Goal: Information Seeking & Learning: Learn about a topic

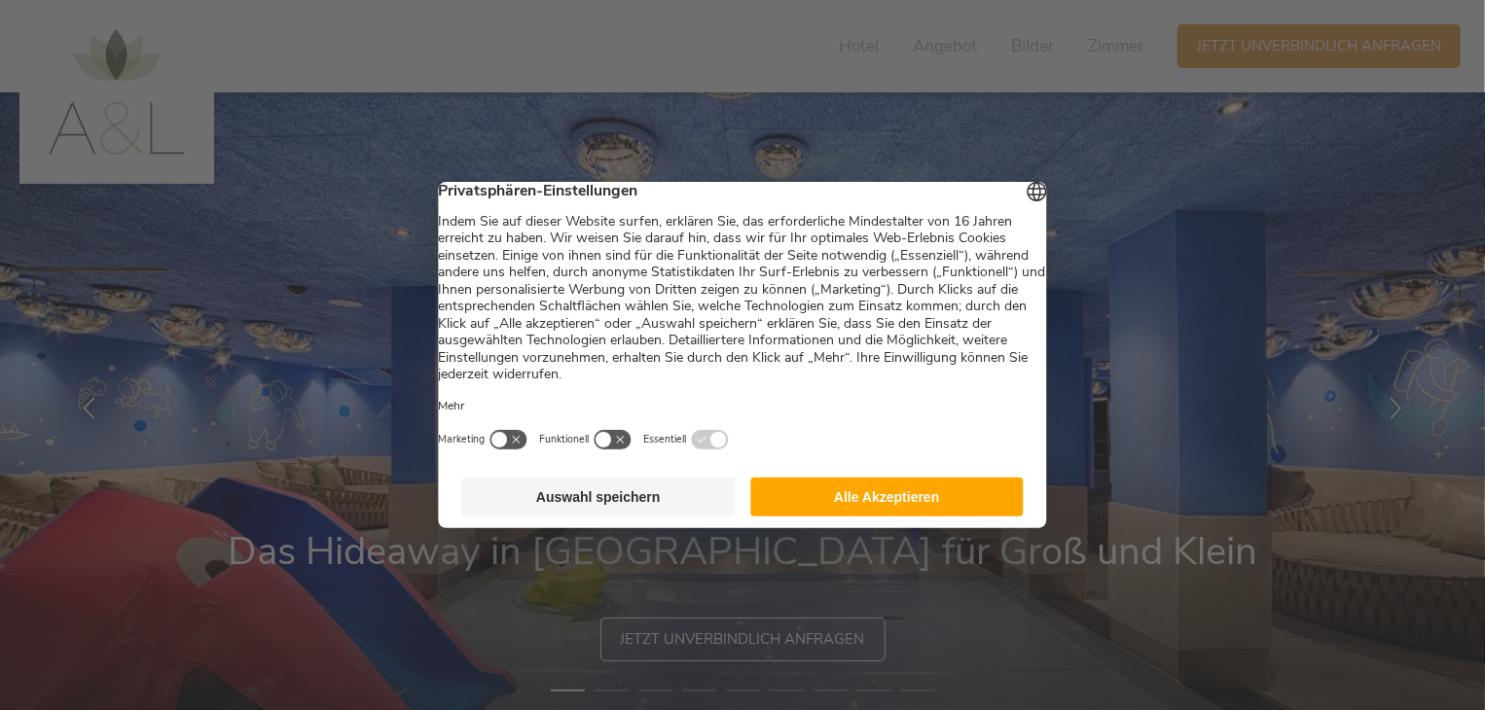
click at [860, 487] on footer "Auswahl speichern Alle Akzeptieren" at bounding box center [743, 497] width 608 height 62
click at [864, 495] on button "Alle Akzeptieren" at bounding box center [886, 497] width 273 height 39
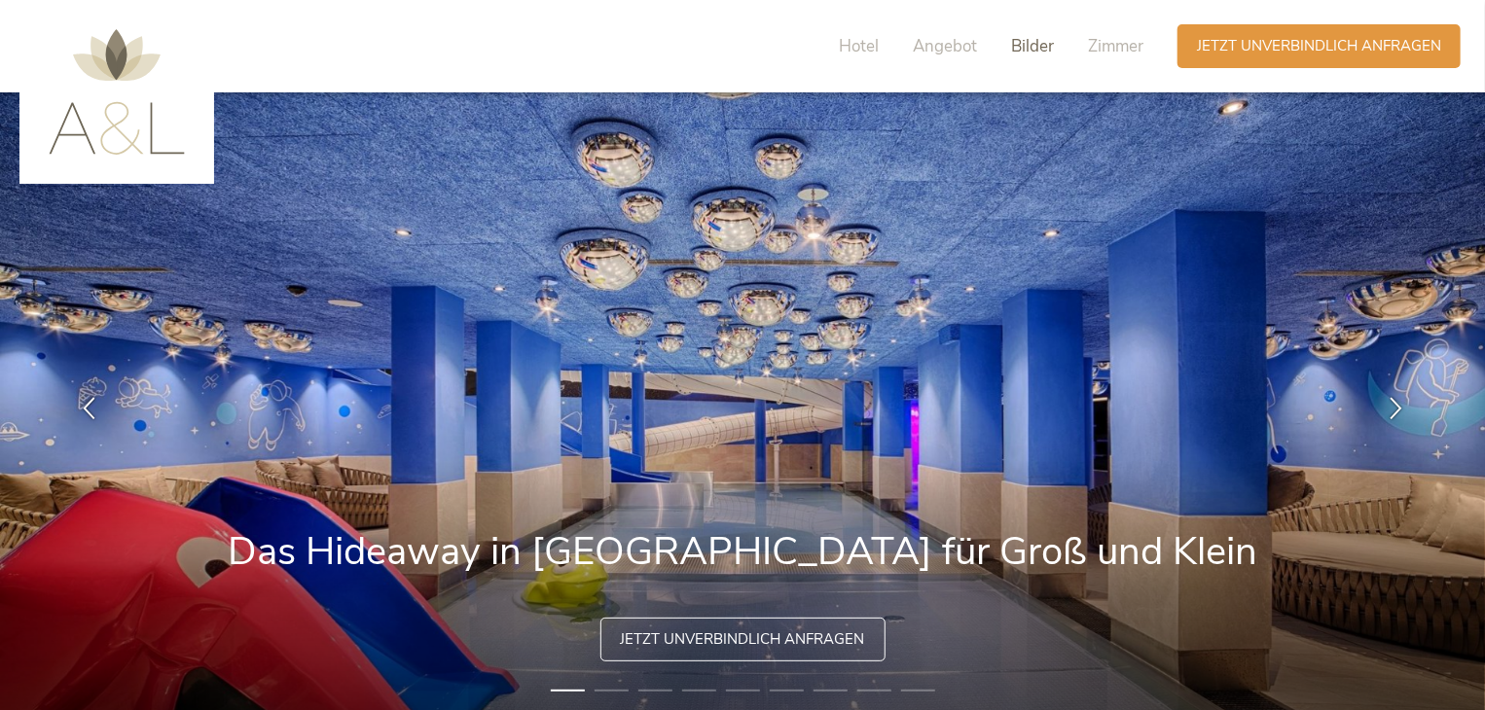
click at [1041, 36] on span "Bilder" at bounding box center [1032, 46] width 43 height 22
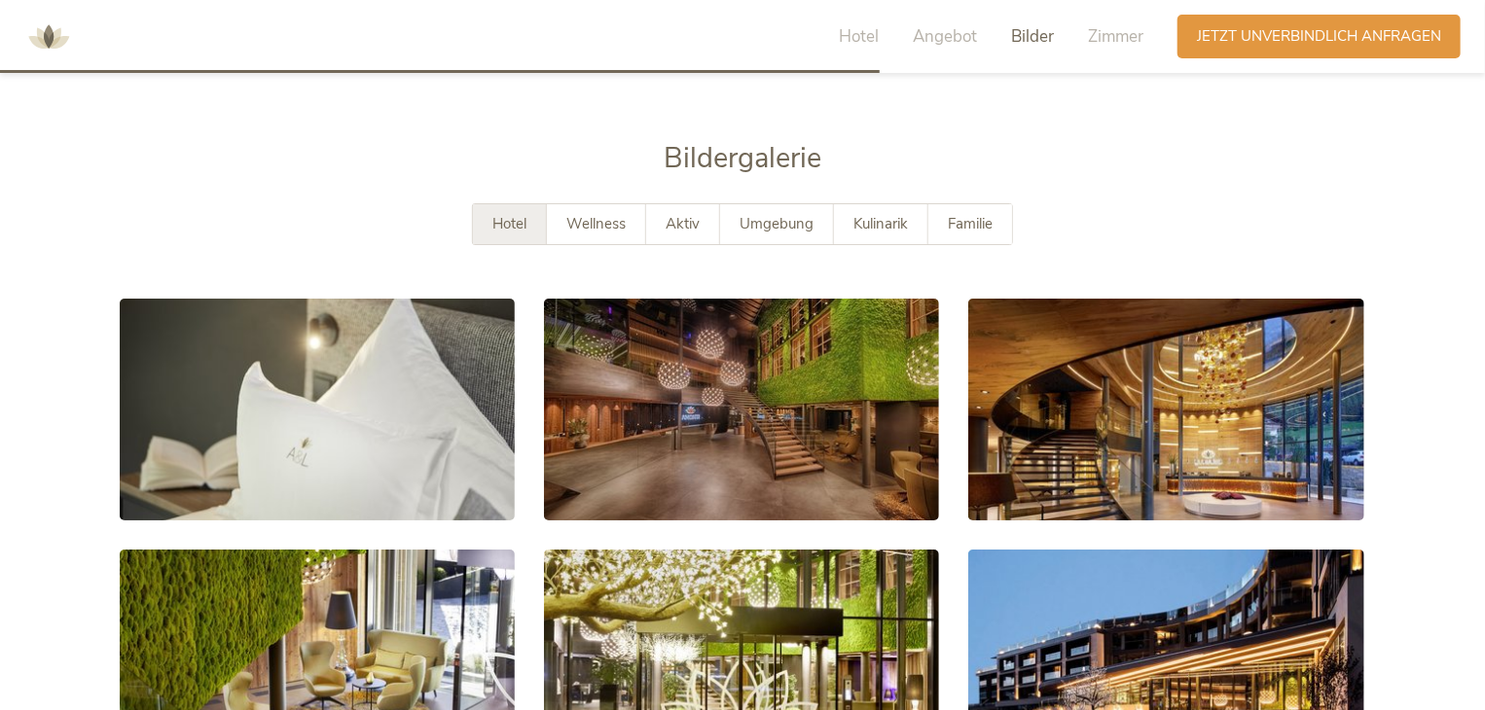
scroll to position [3368, 0]
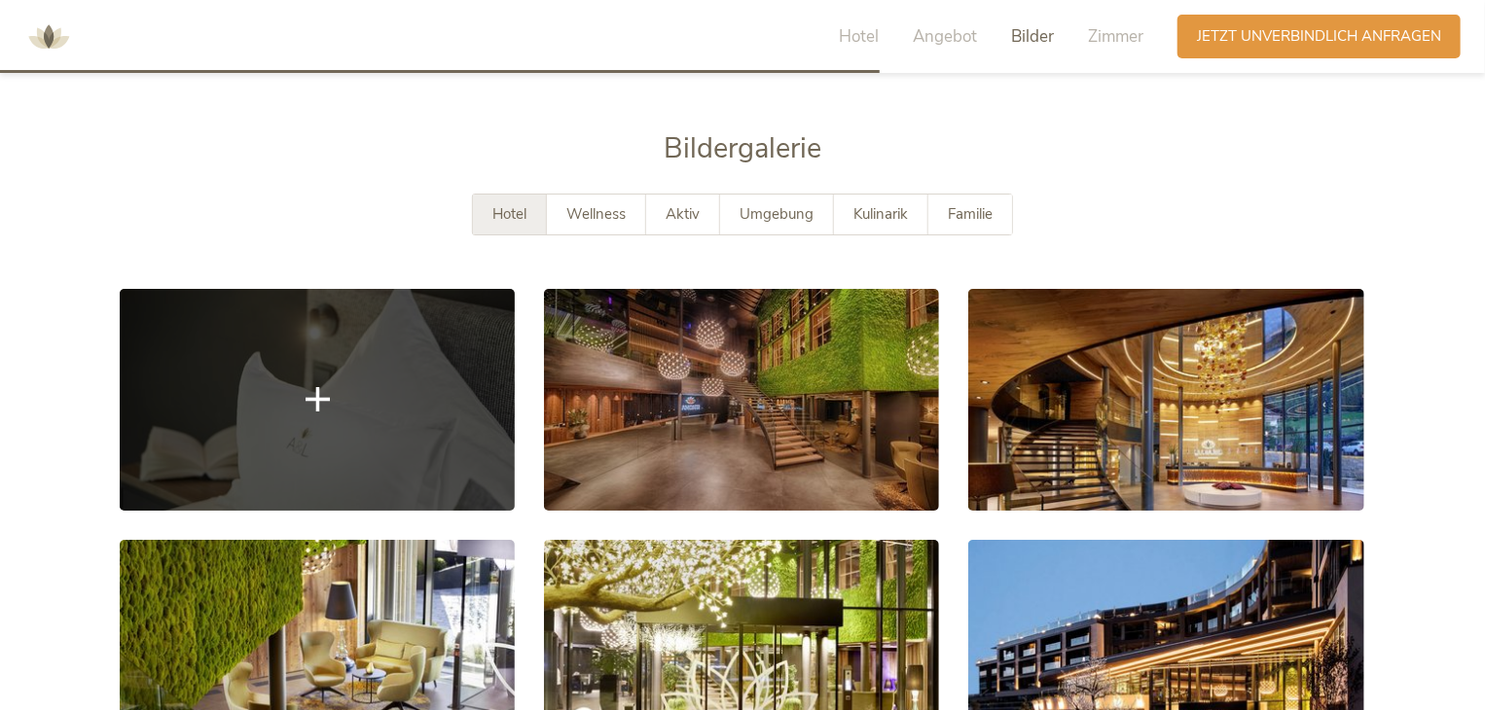
click at [403, 355] on link at bounding box center [317, 400] width 395 height 222
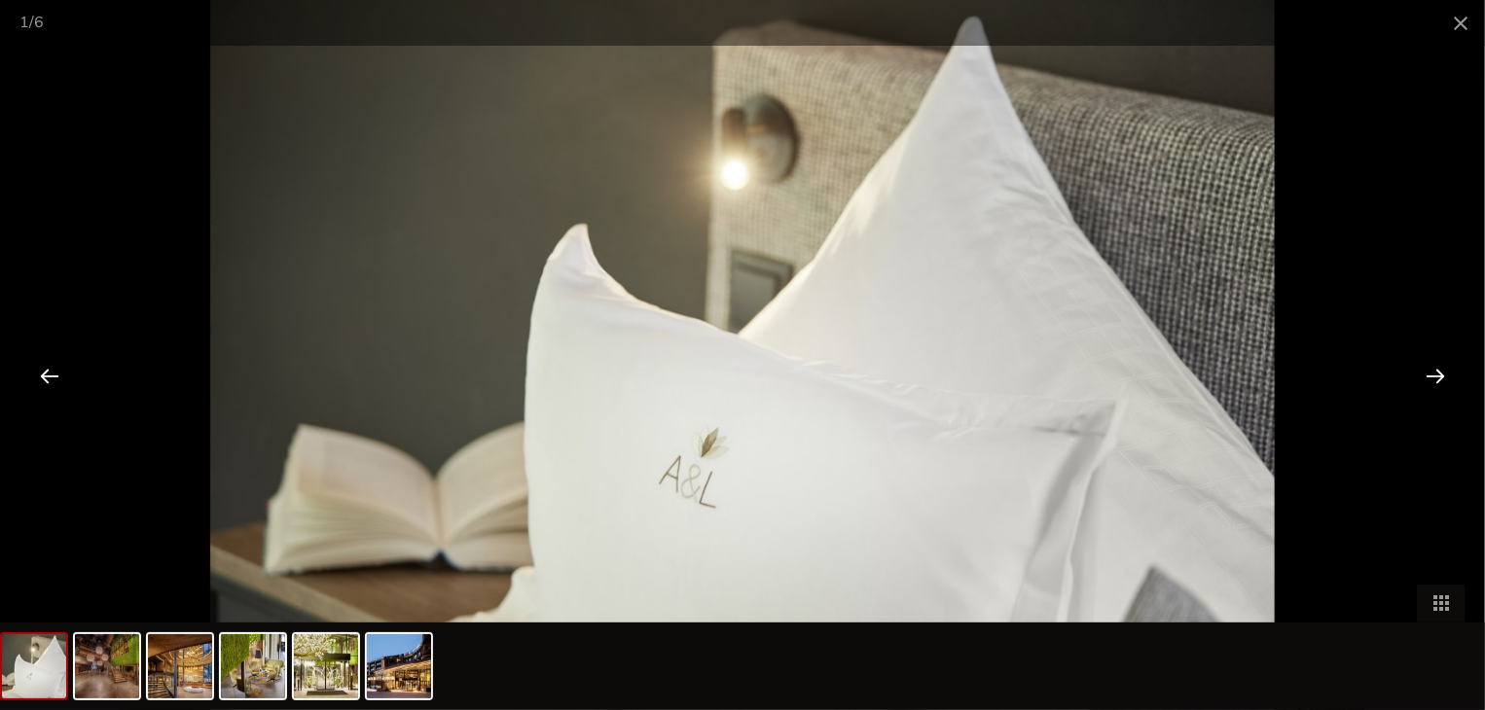
click at [1440, 382] on div at bounding box center [1435, 375] width 60 height 60
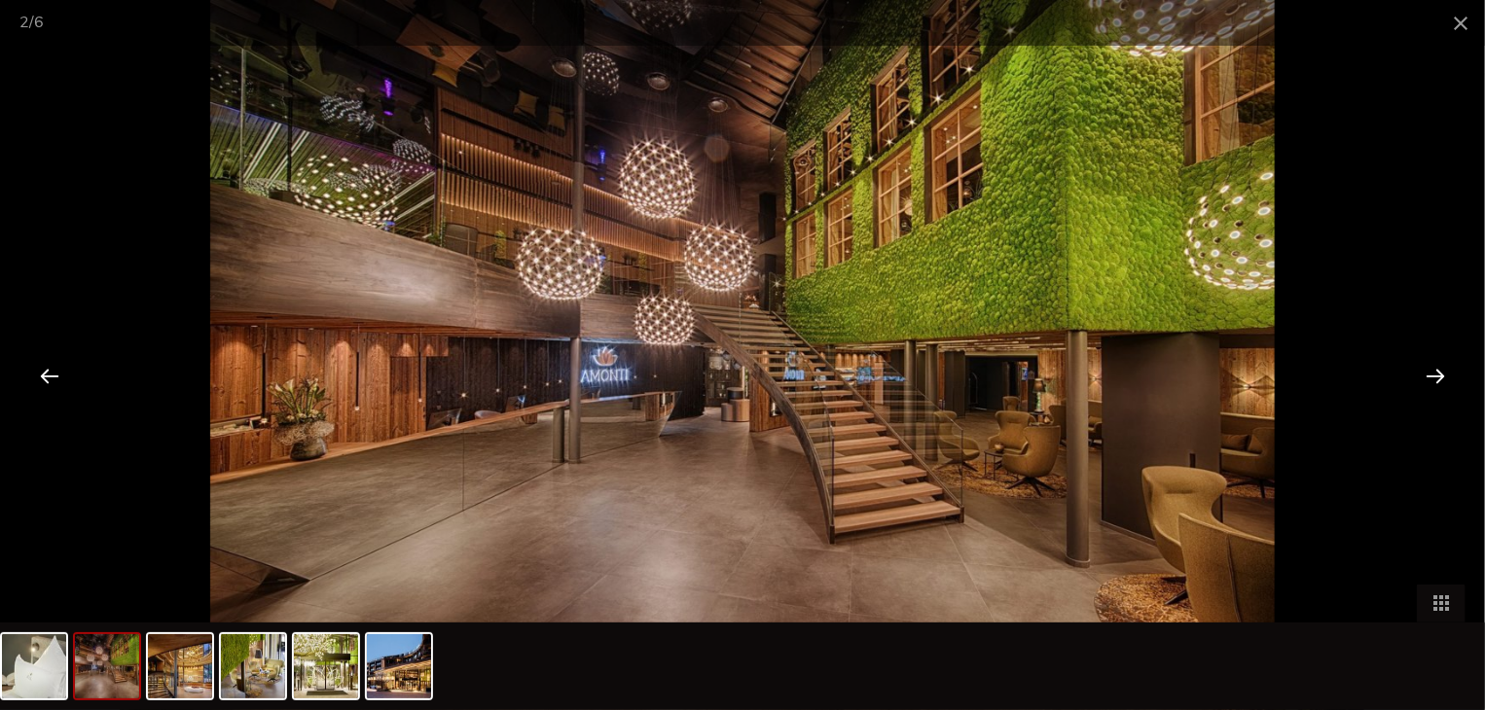
click at [1440, 373] on div at bounding box center [1435, 375] width 60 height 60
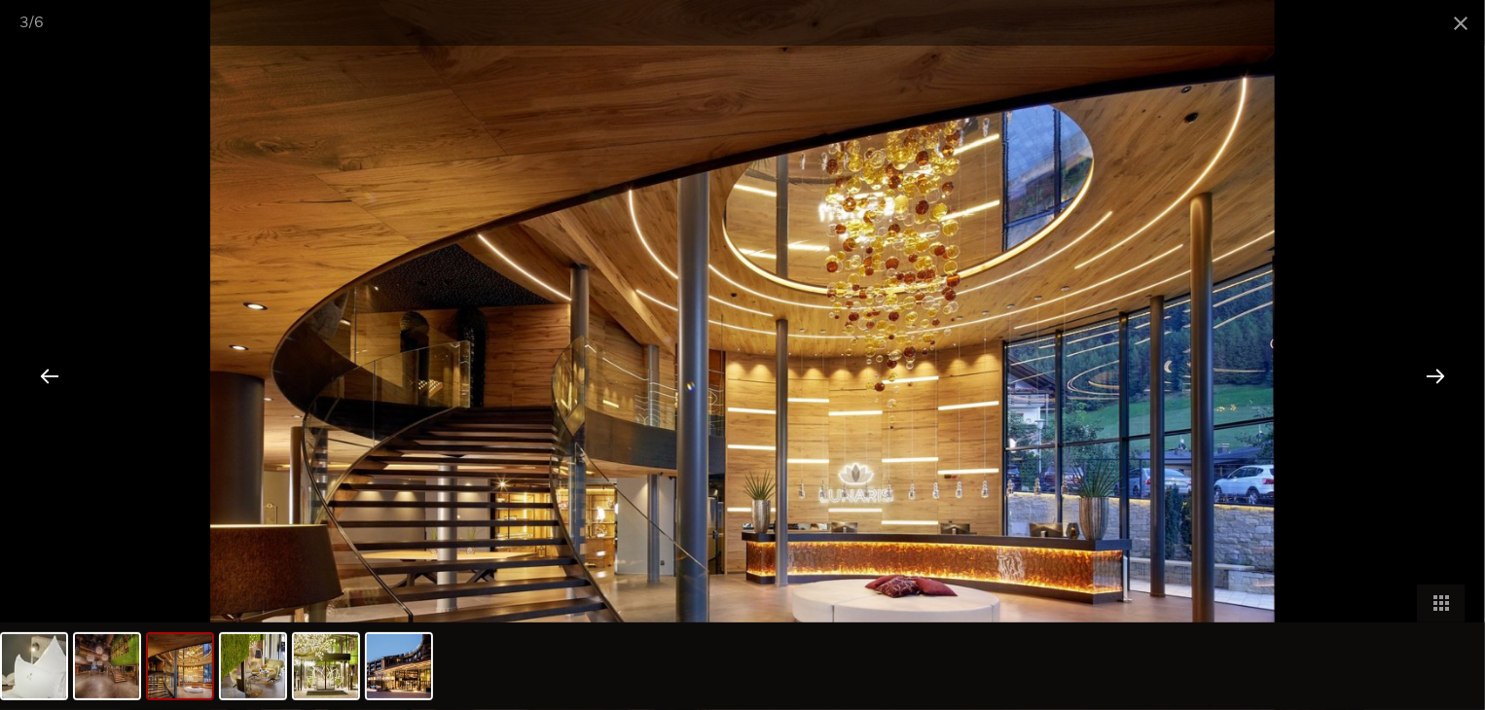
click at [1430, 373] on div at bounding box center [1435, 375] width 60 height 60
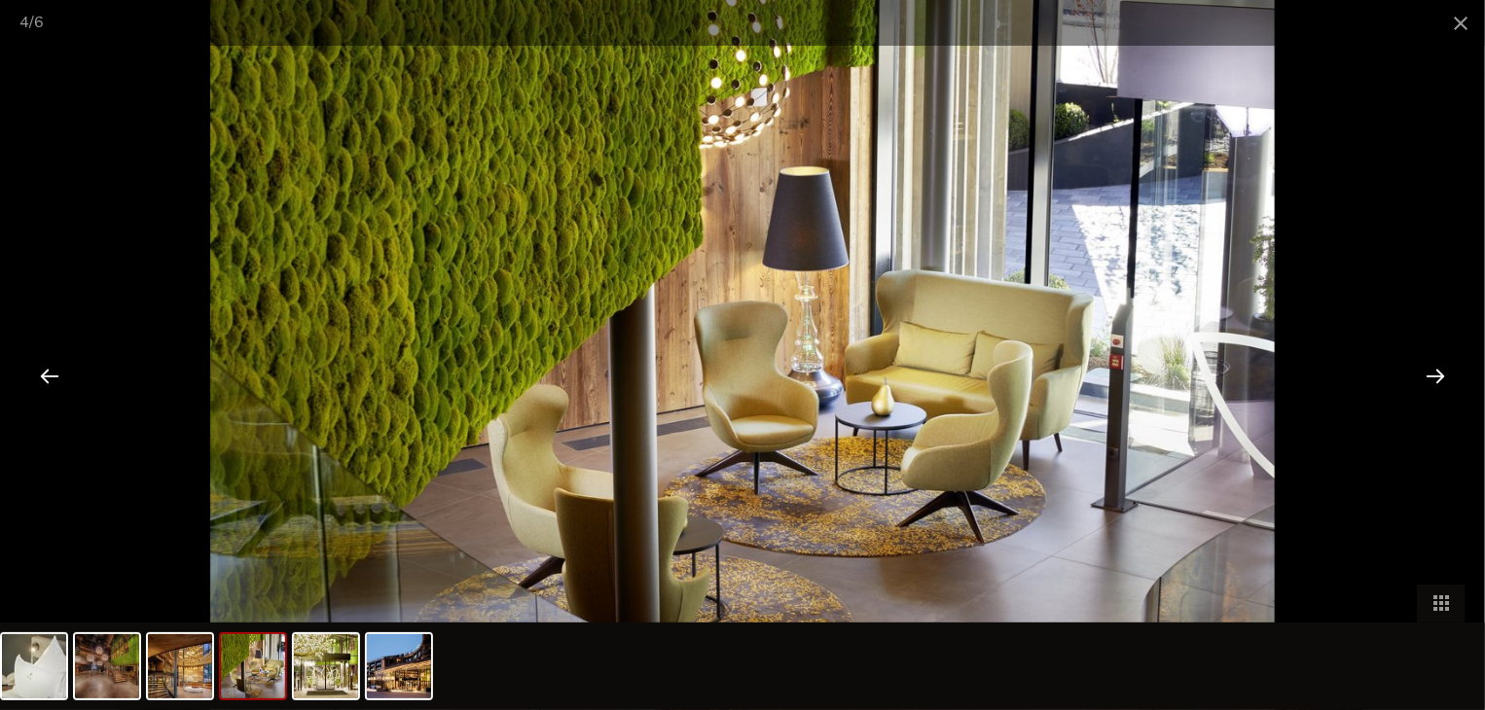
click at [1430, 373] on div at bounding box center [1435, 375] width 60 height 60
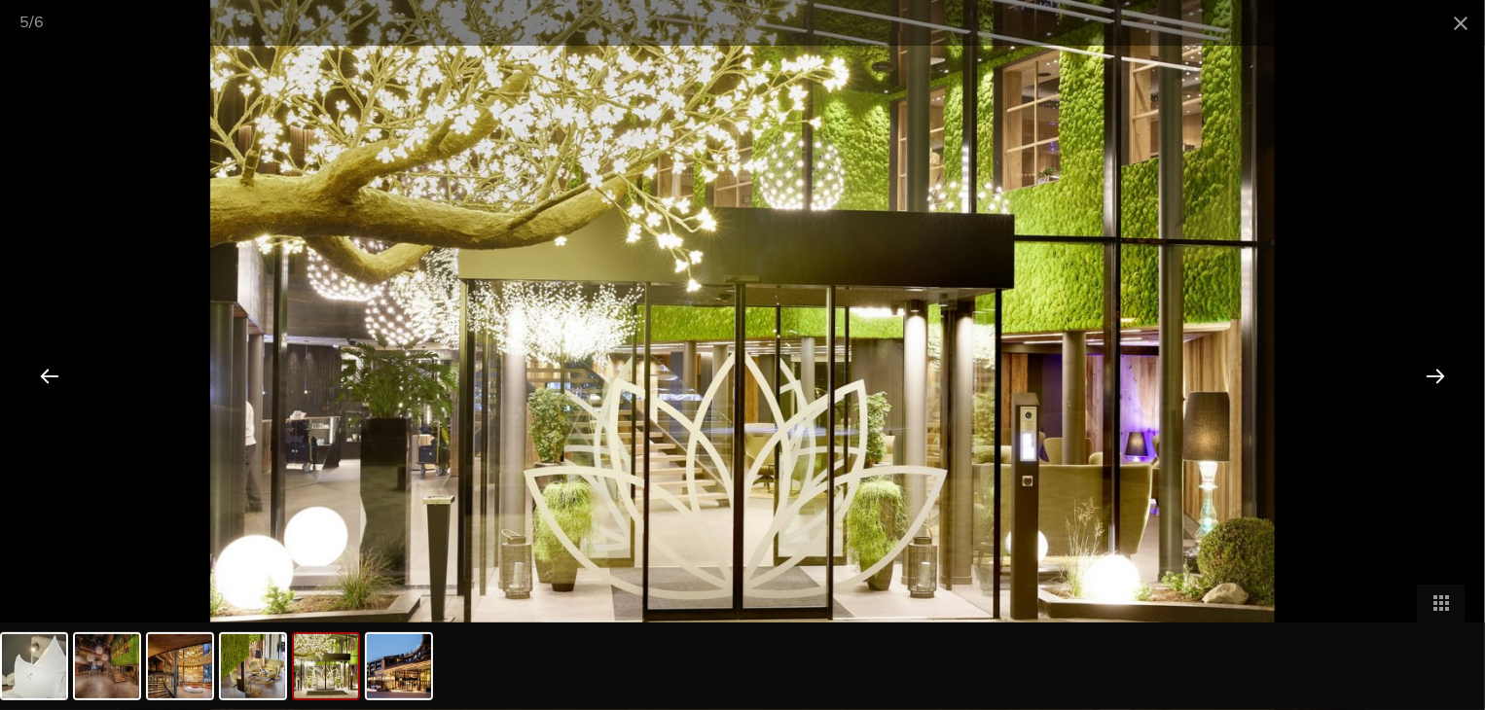
click at [1430, 373] on div at bounding box center [1435, 375] width 60 height 60
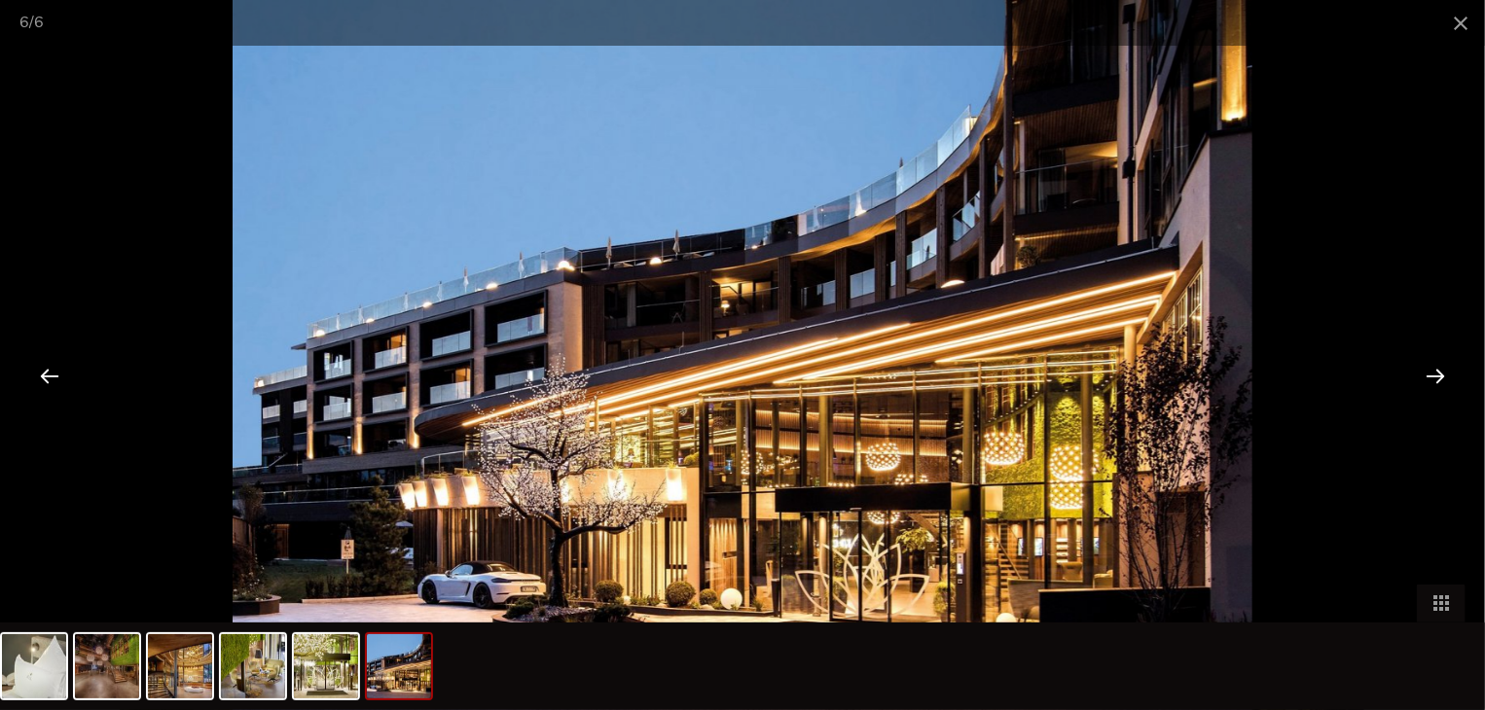
click at [1430, 373] on div at bounding box center [1435, 375] width 60 height 60
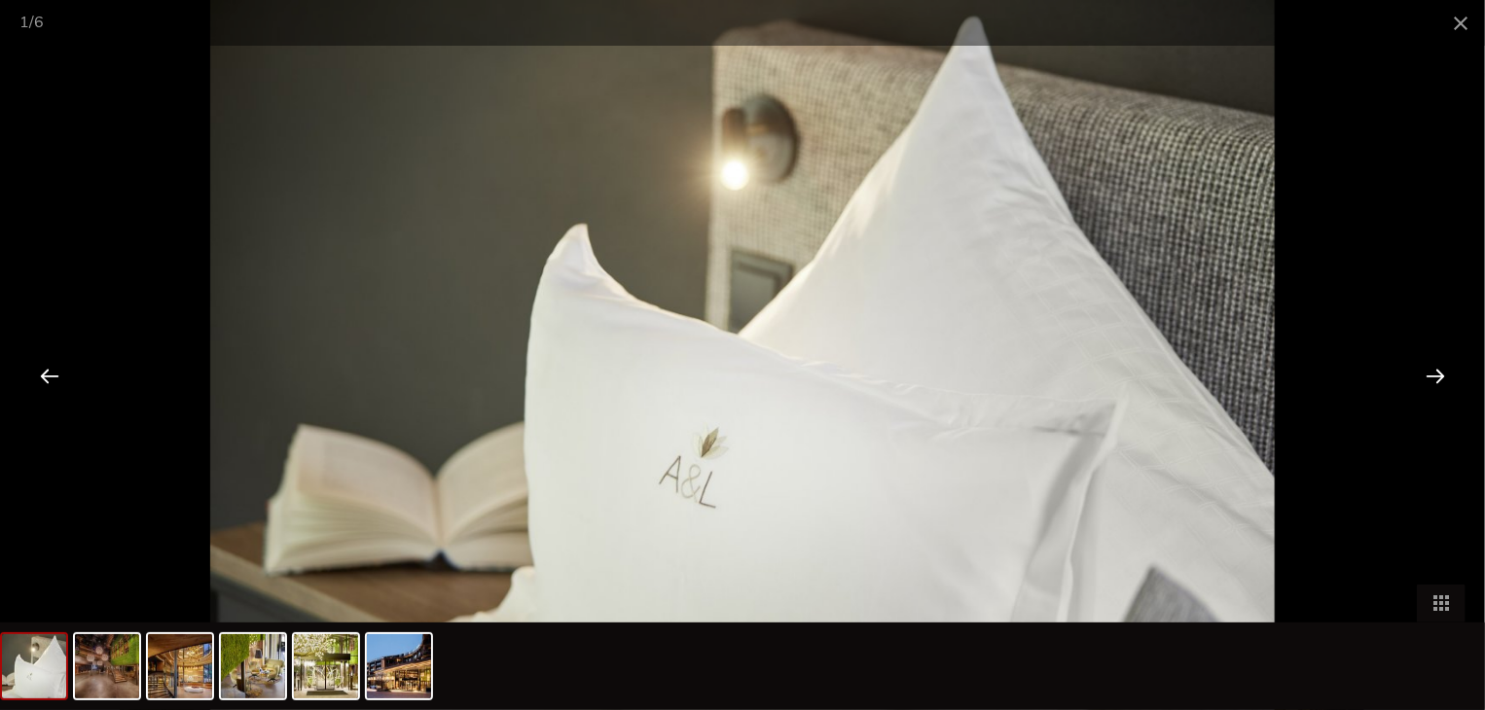
click at [1430, 373] on div at bounding box center [1435, 375] width 60 height 60
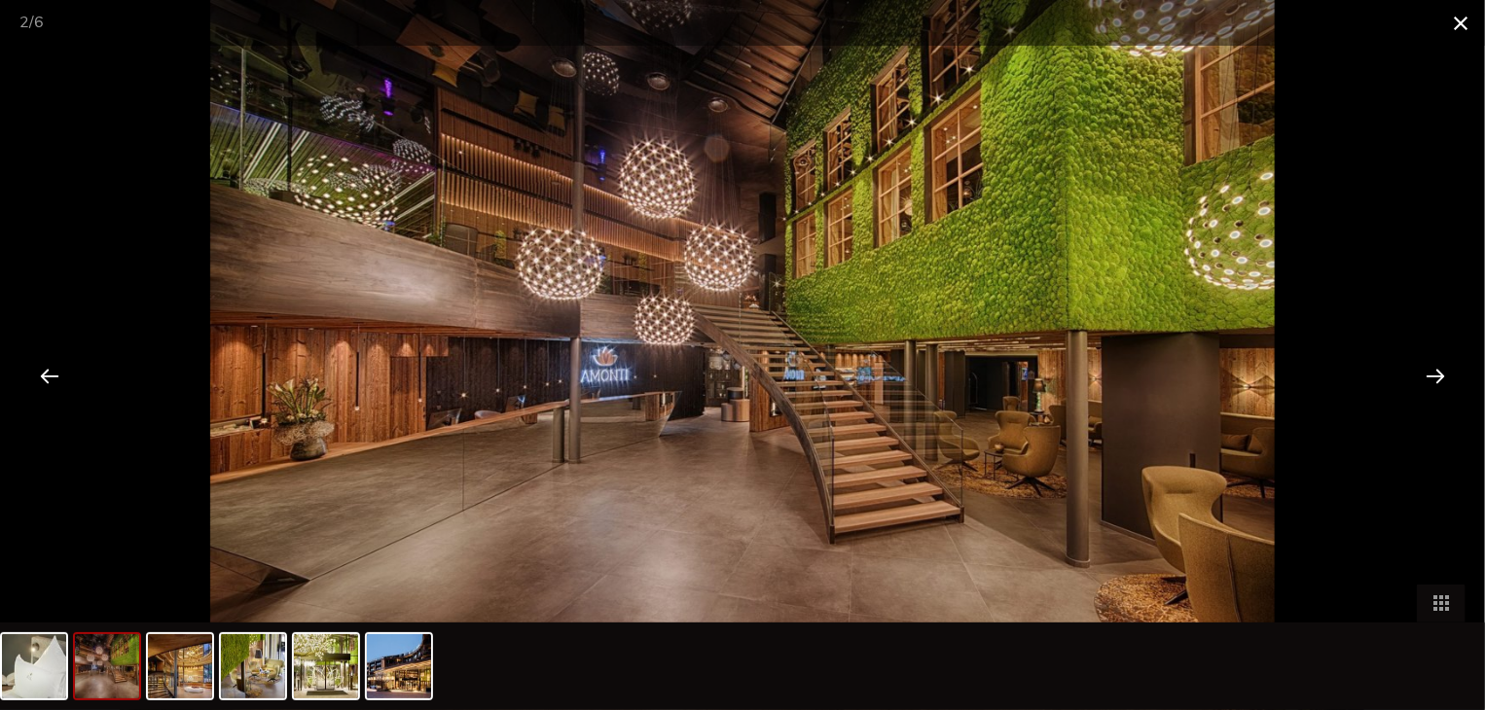
click at [1460, 33] on span at bounding box center [1460, 23] width 49 height 46
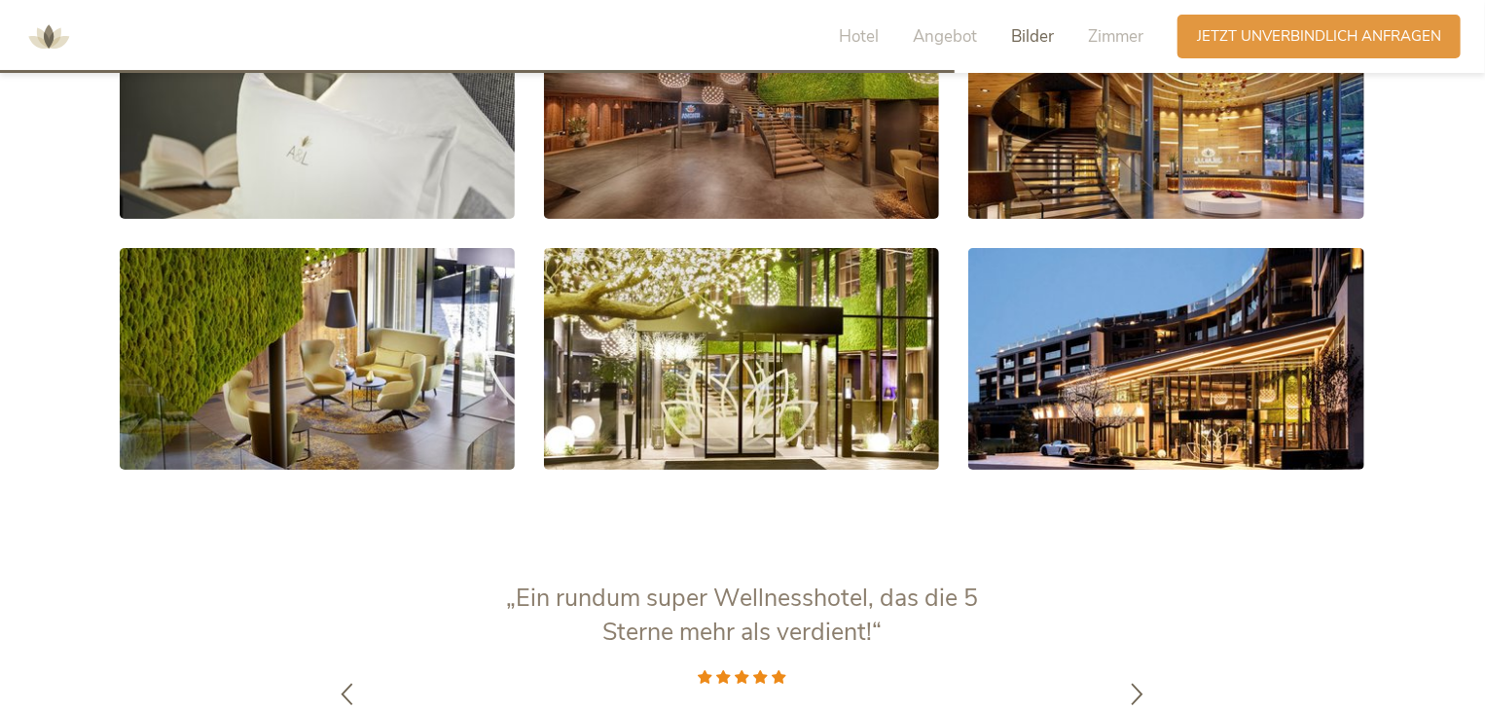
scroll to position [3270, 0]
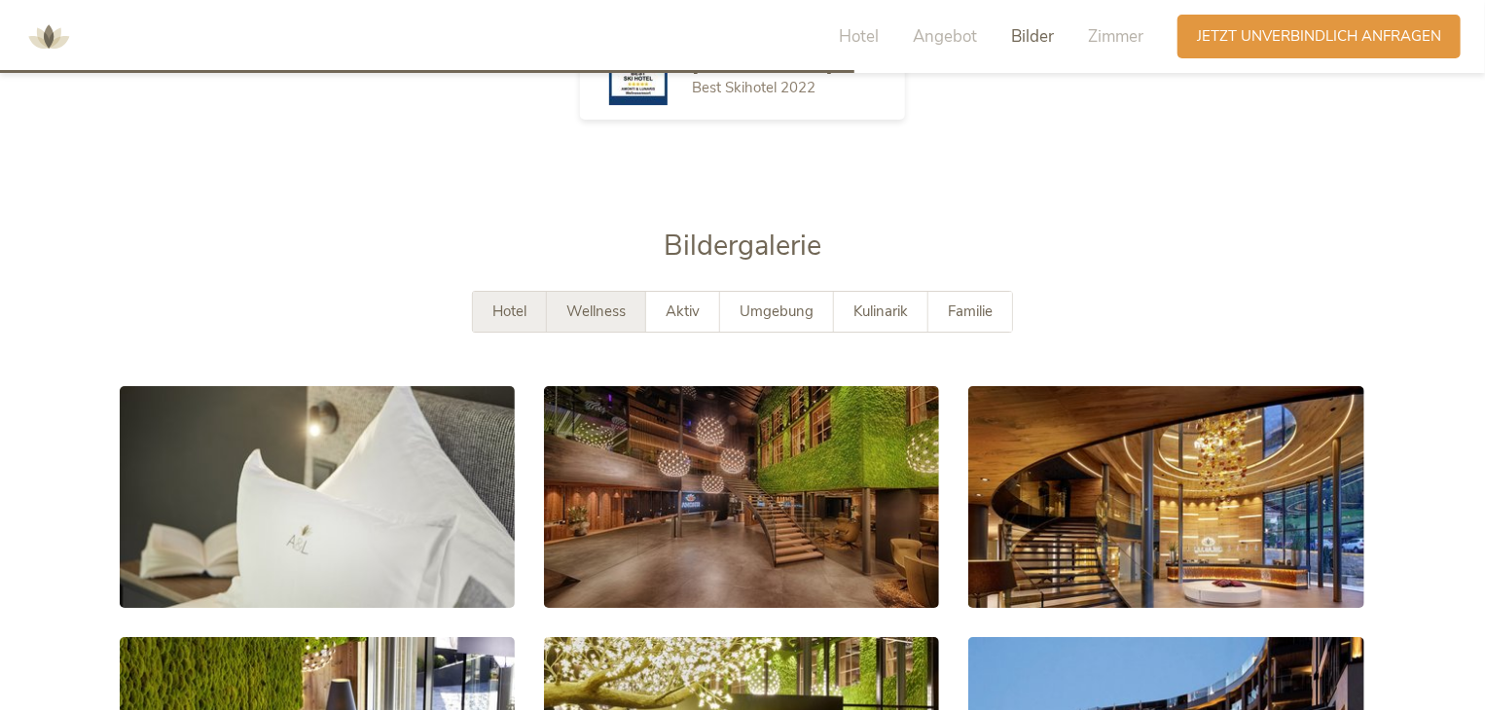
click at [631, 292] on div "Wellness" at bounding box center [596, 312] width 99 height 40
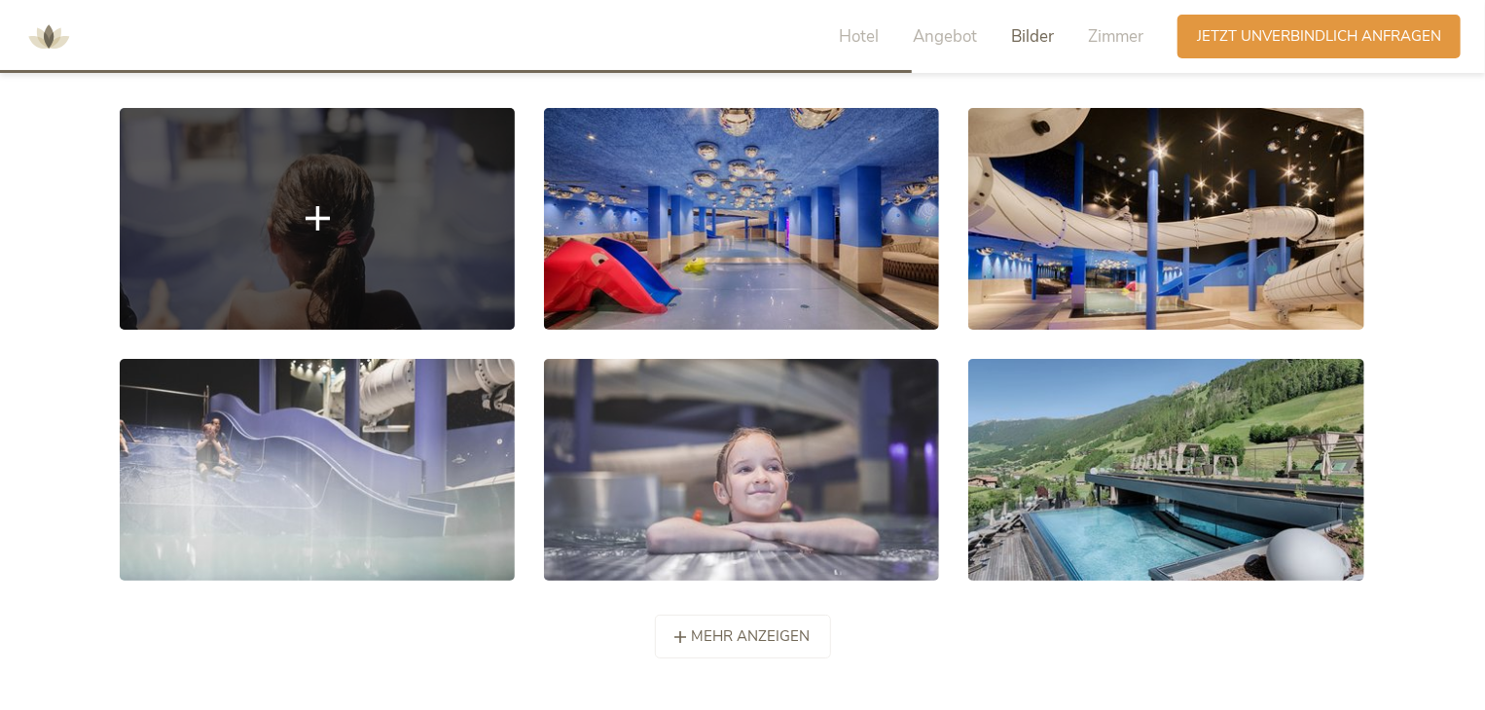
scroll to position [3562, 0]
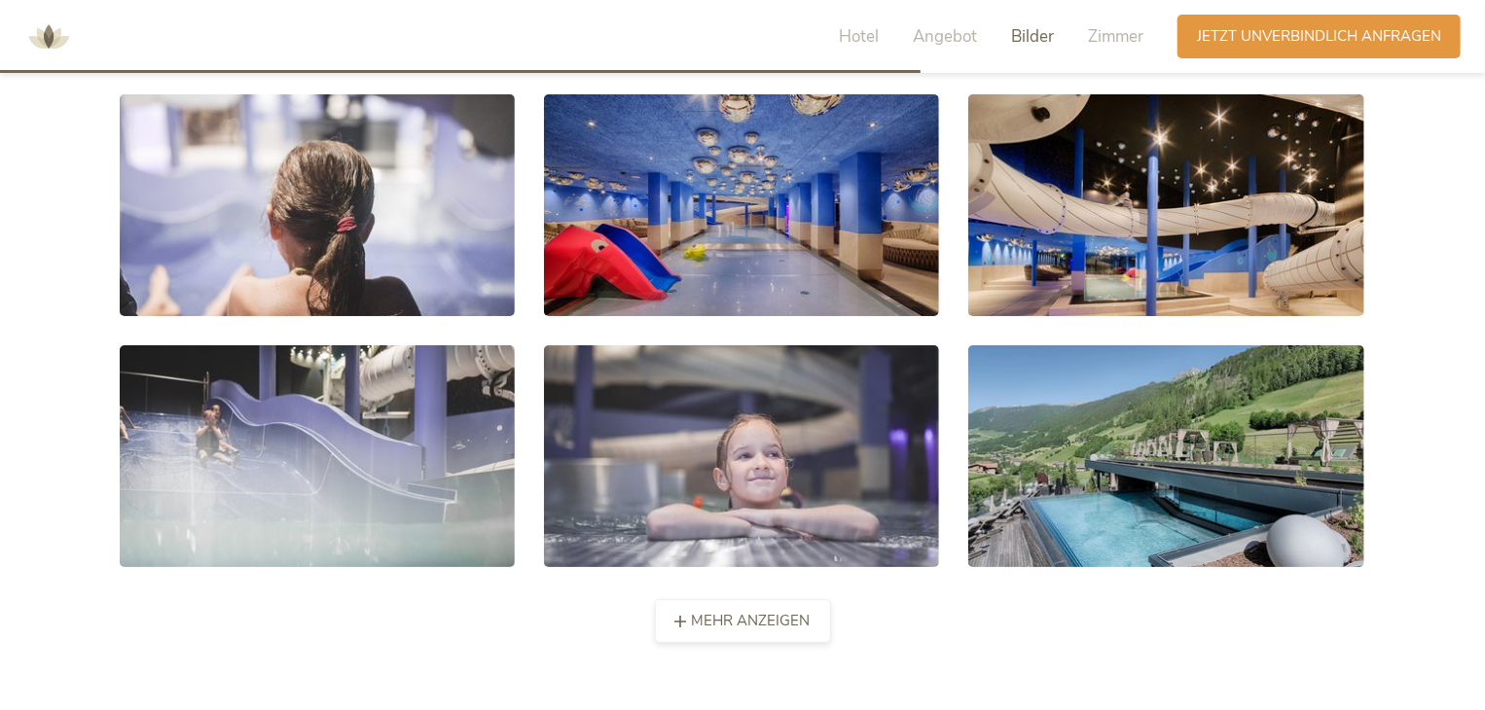
click at [709, 611] on span "mehr anzeigen" at bounding box center [751, 621] width 119 height 20
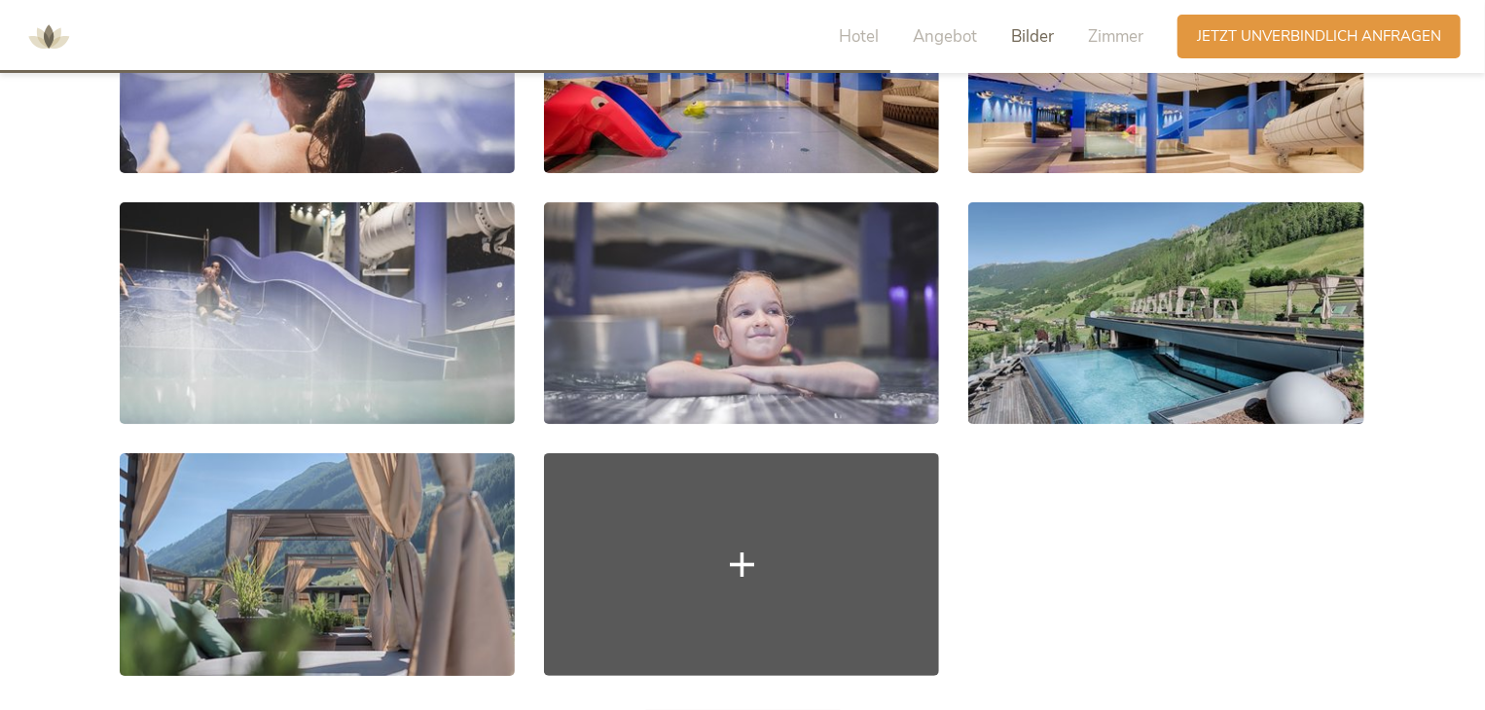
scroll to position [3757, 0]
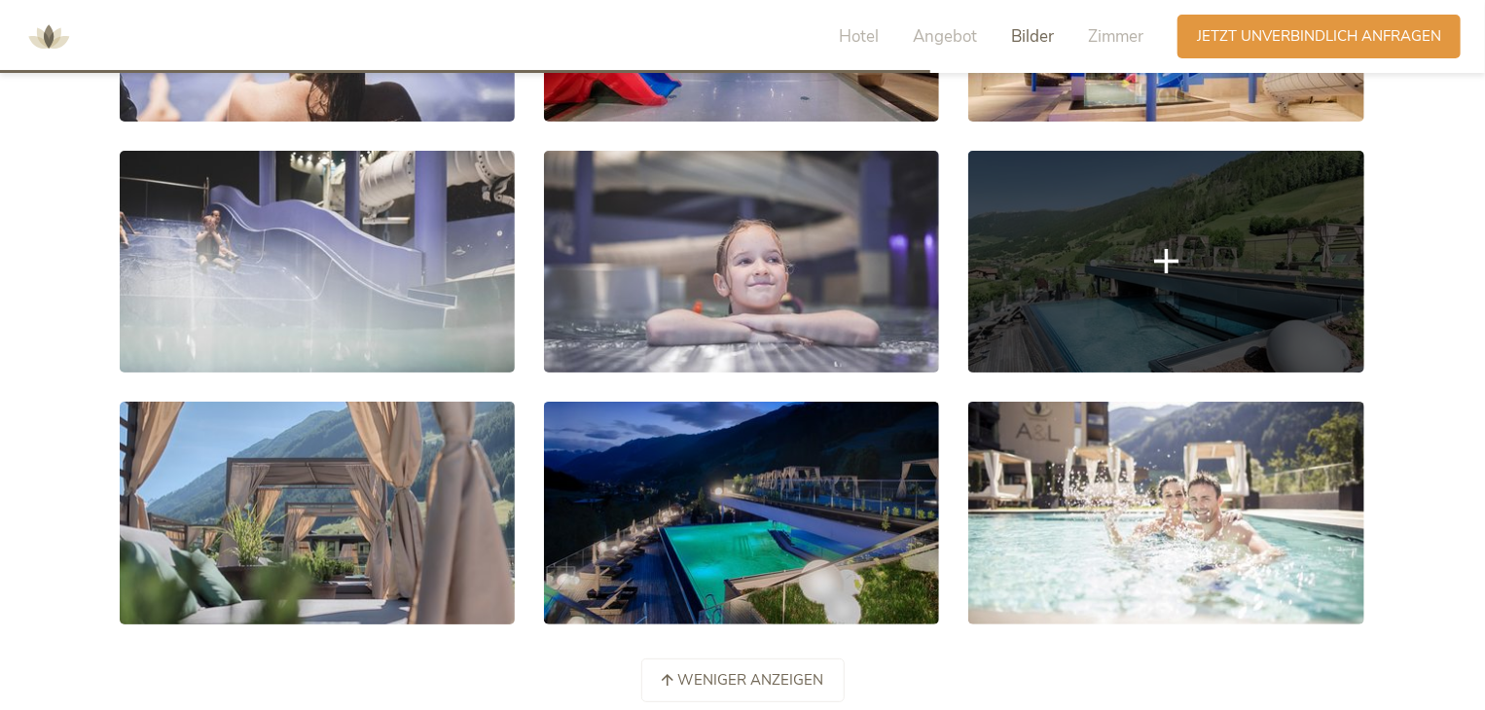
click at [1142, 234] on link at bounding box center [1165, 262] width 395 height 222
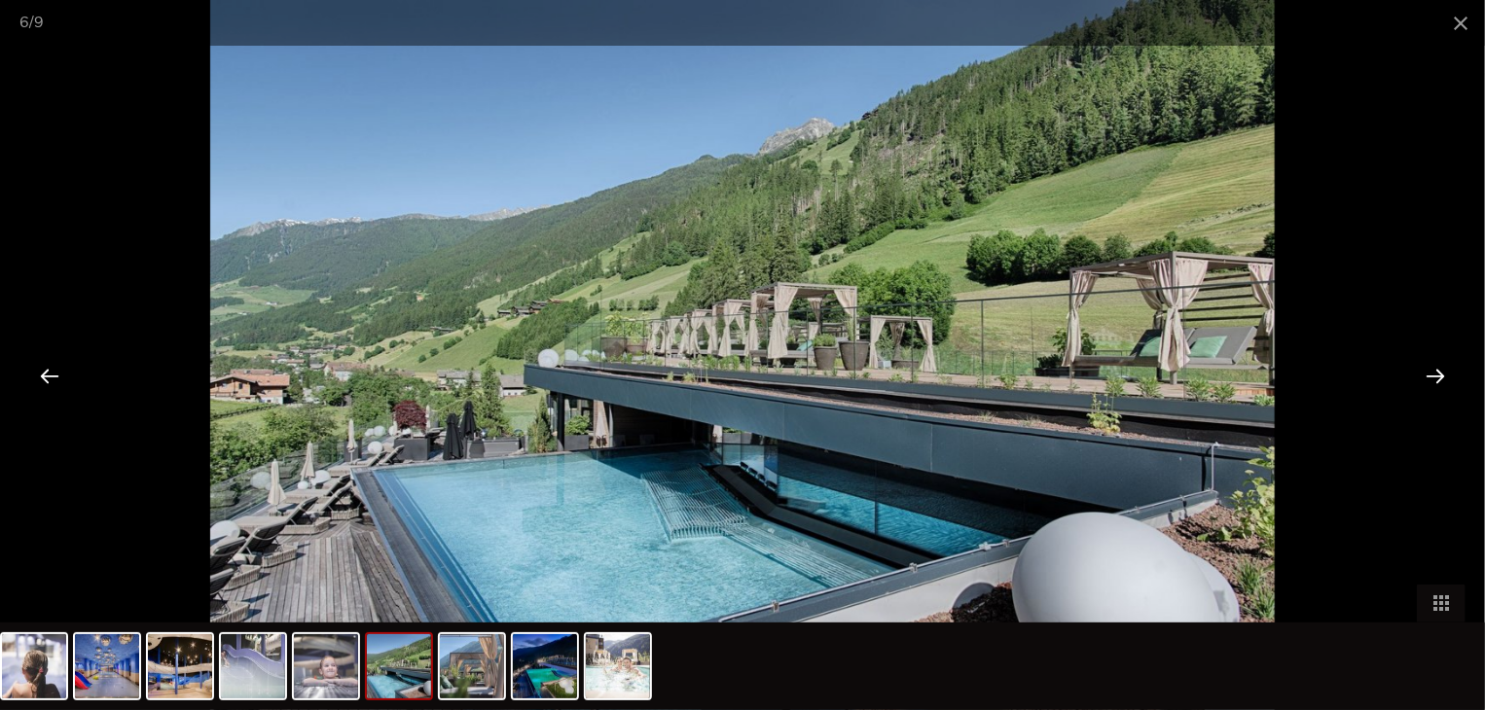
scroll to position [3854, 0]
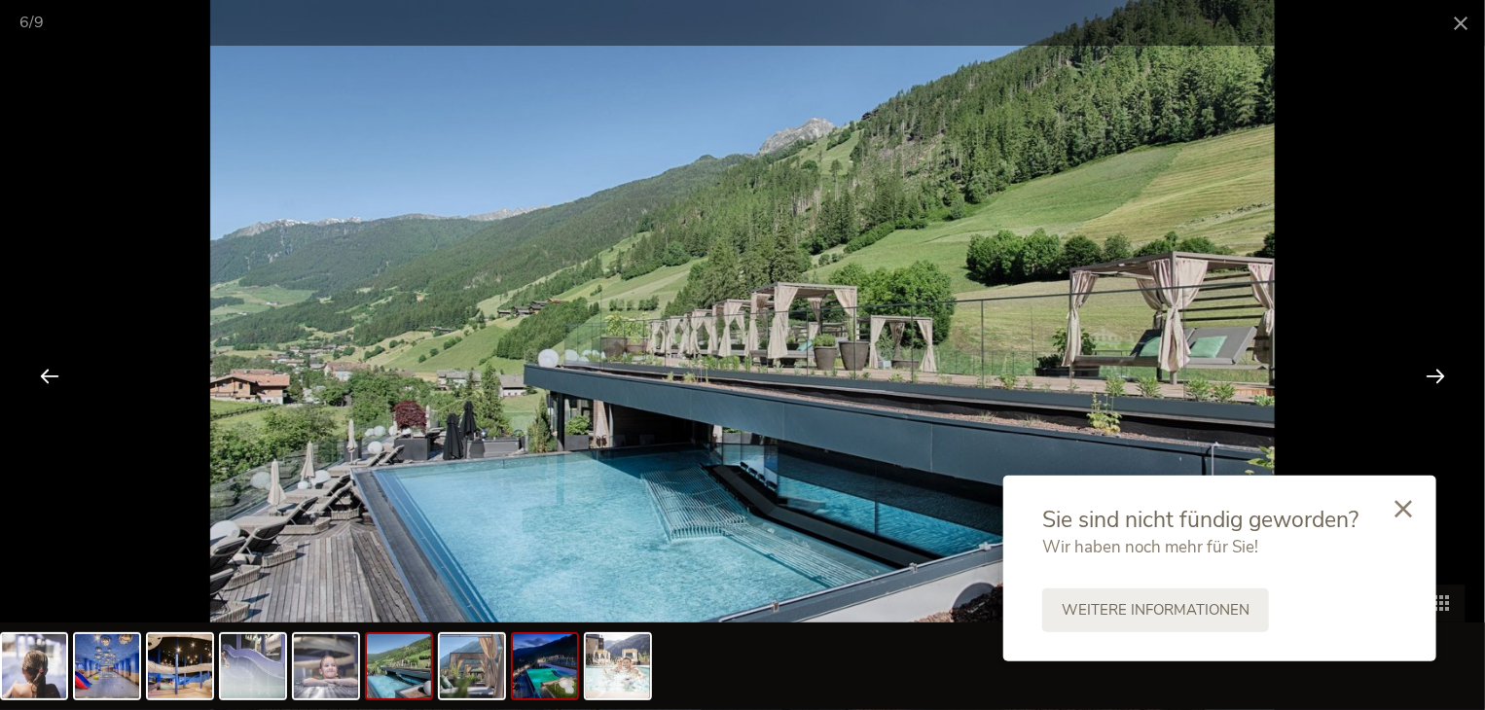
click at [551, 669] on img at bounding box center [545, 666] width 64 height 64
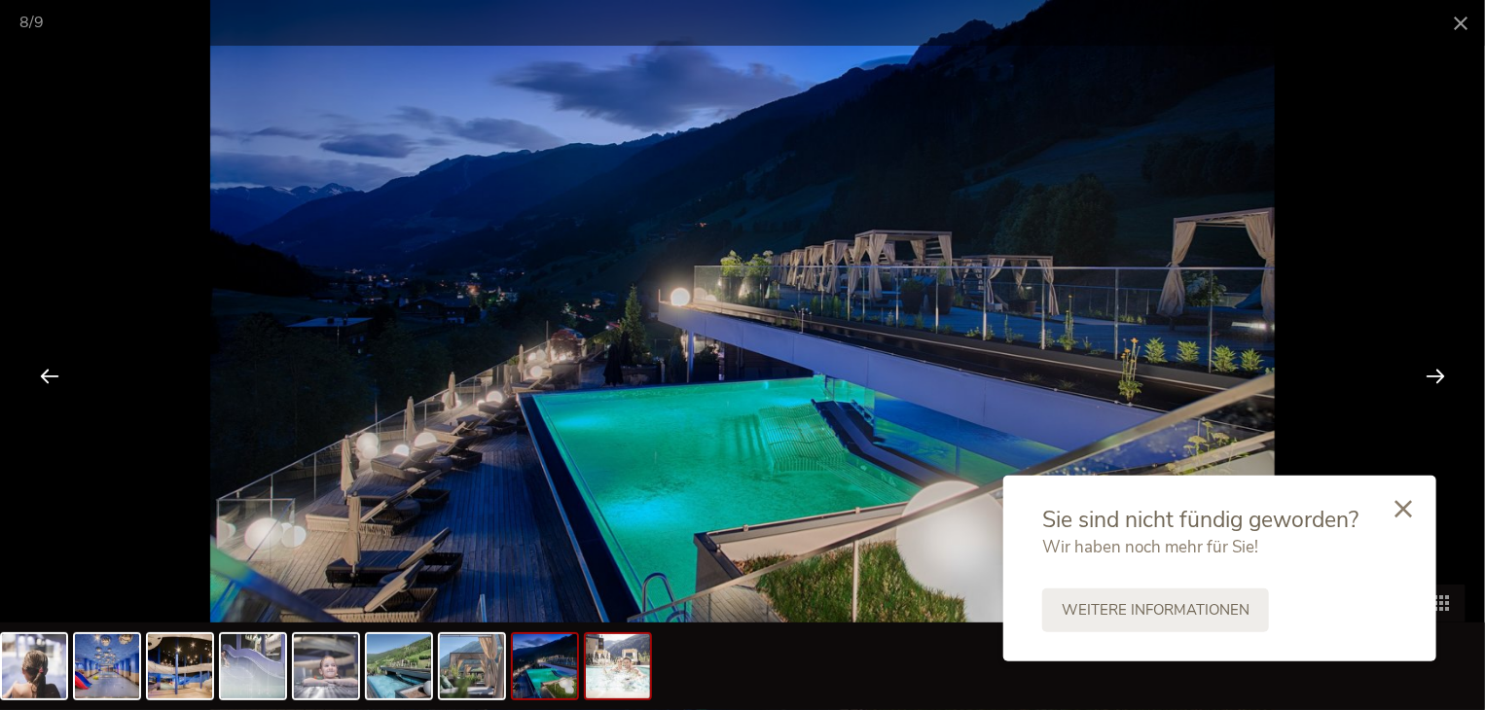
click at [633, 672] on img at bounding box center [618, 666] width 64 height 64
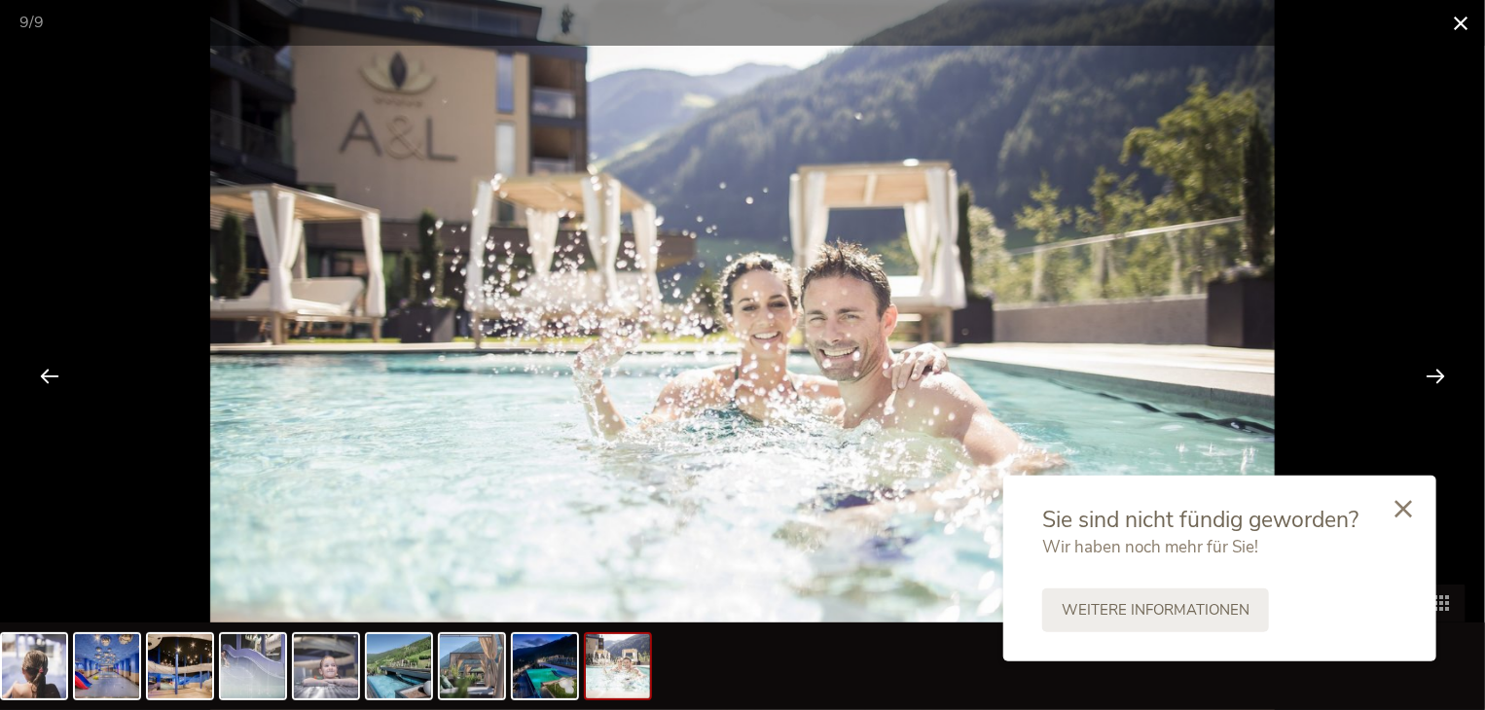
click at [1456, 20] on span at bounding box center [1460, 23] width 49 height 46
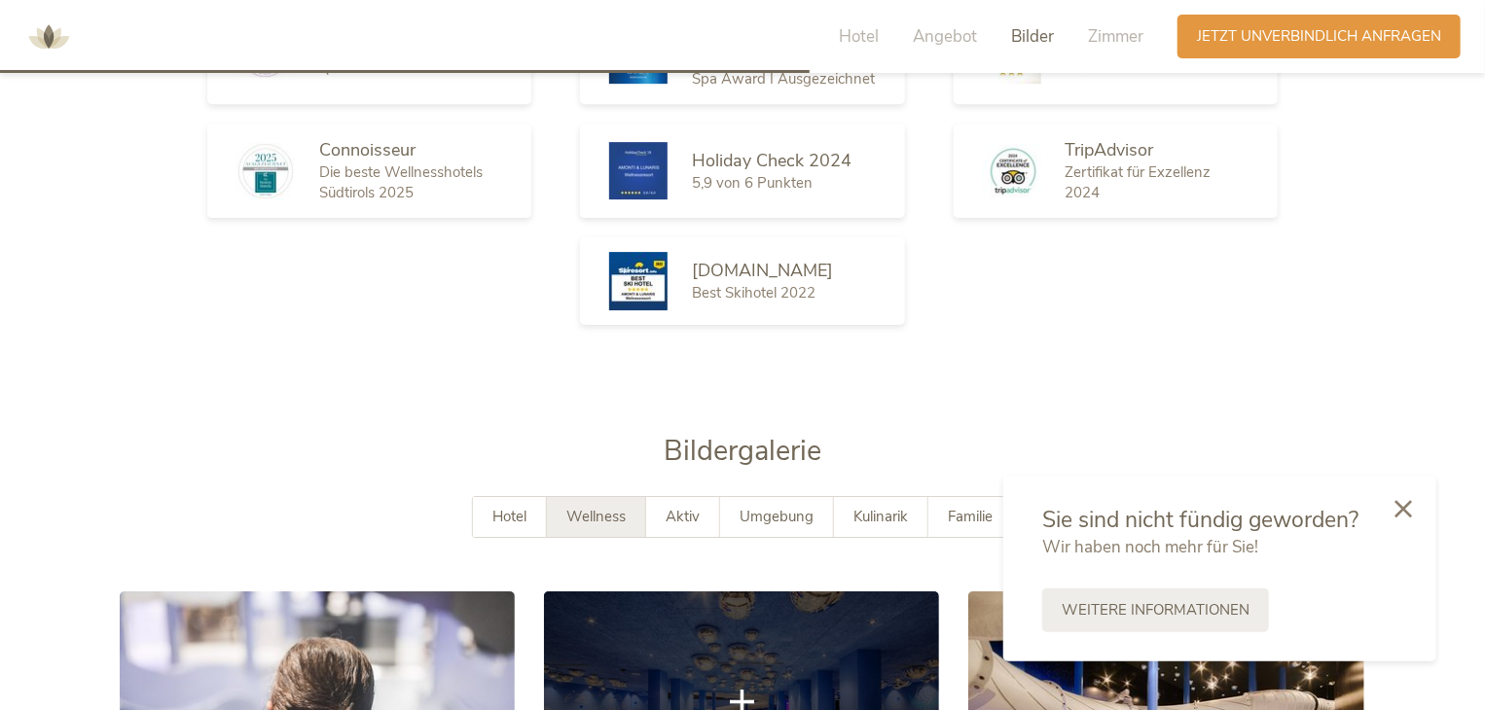
scroll to position [3270, 0]
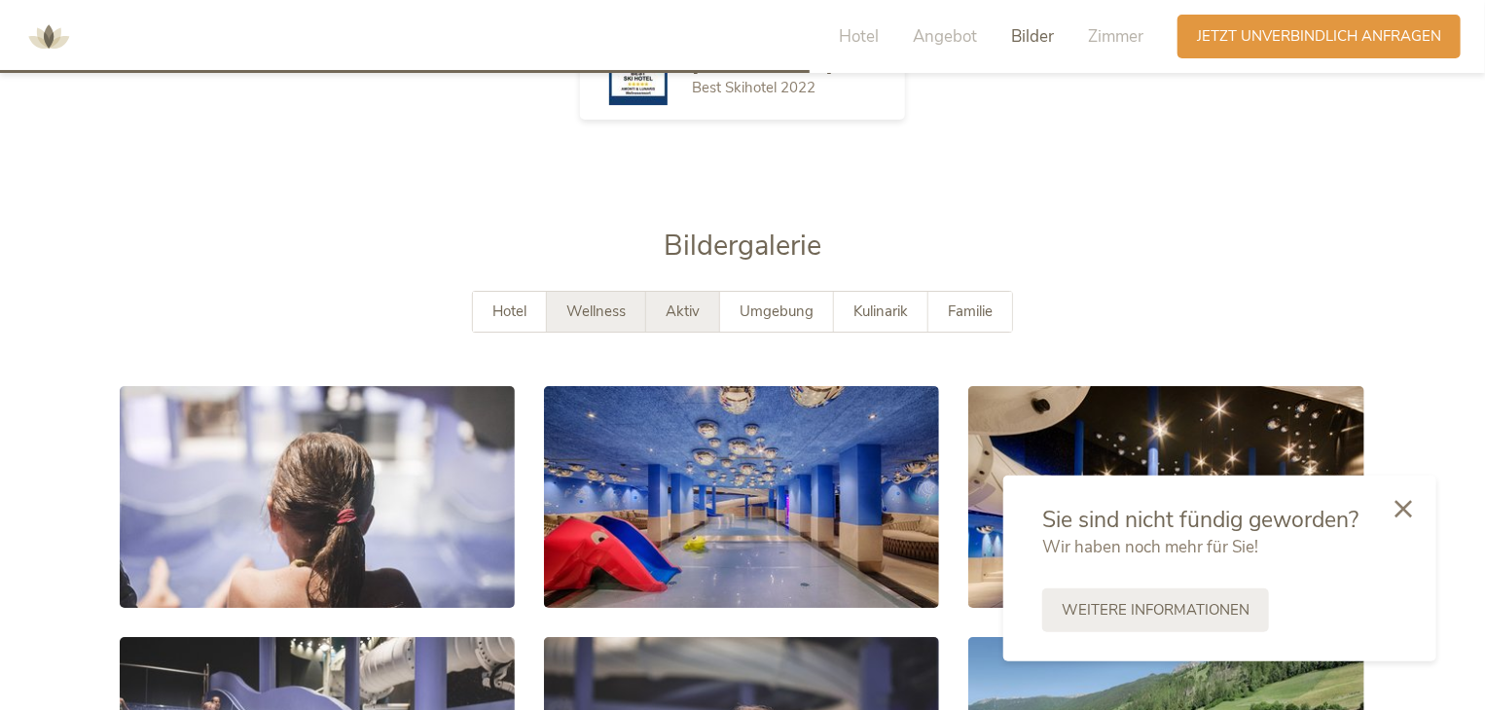
click at [696, 302] on span "Aktiv" at bounding box center [683, 311] width 34 height 19
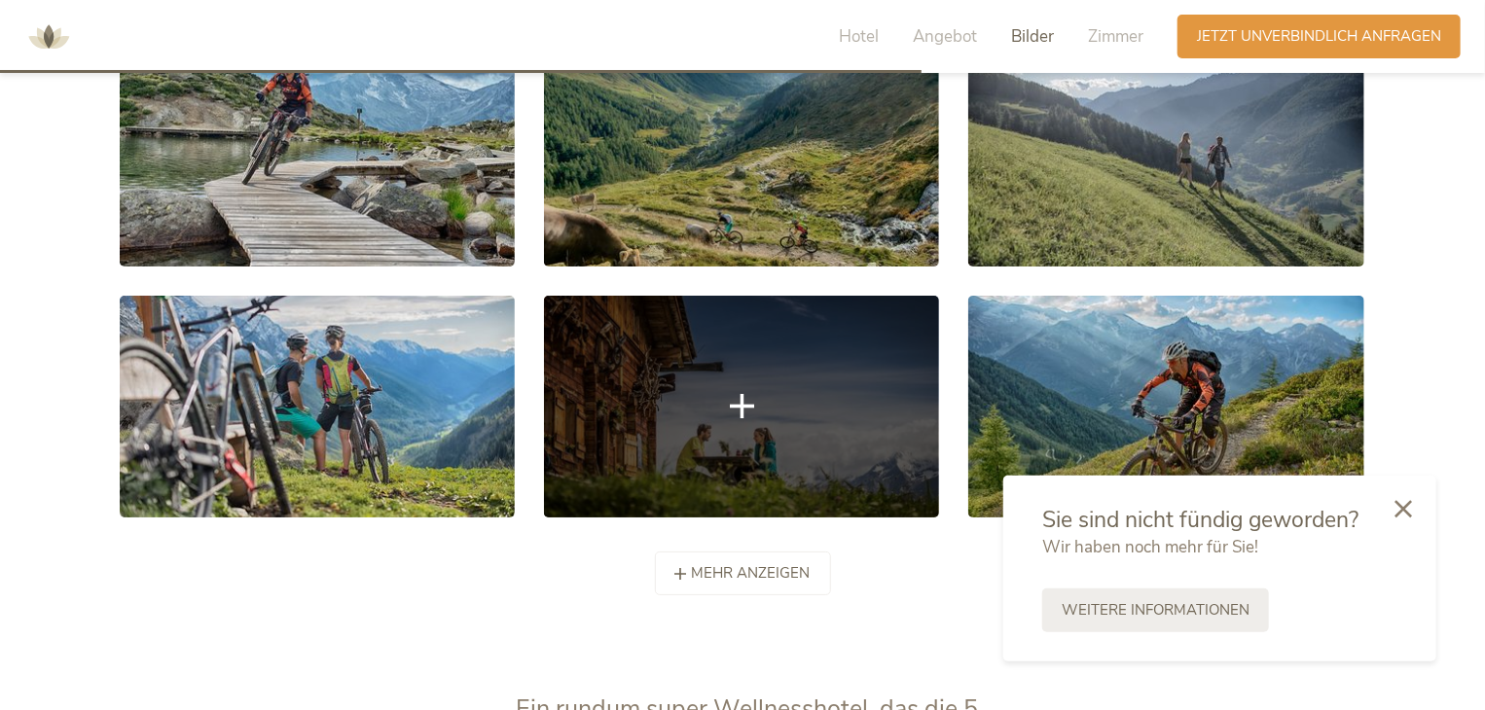
scroll to position [3659, 0]
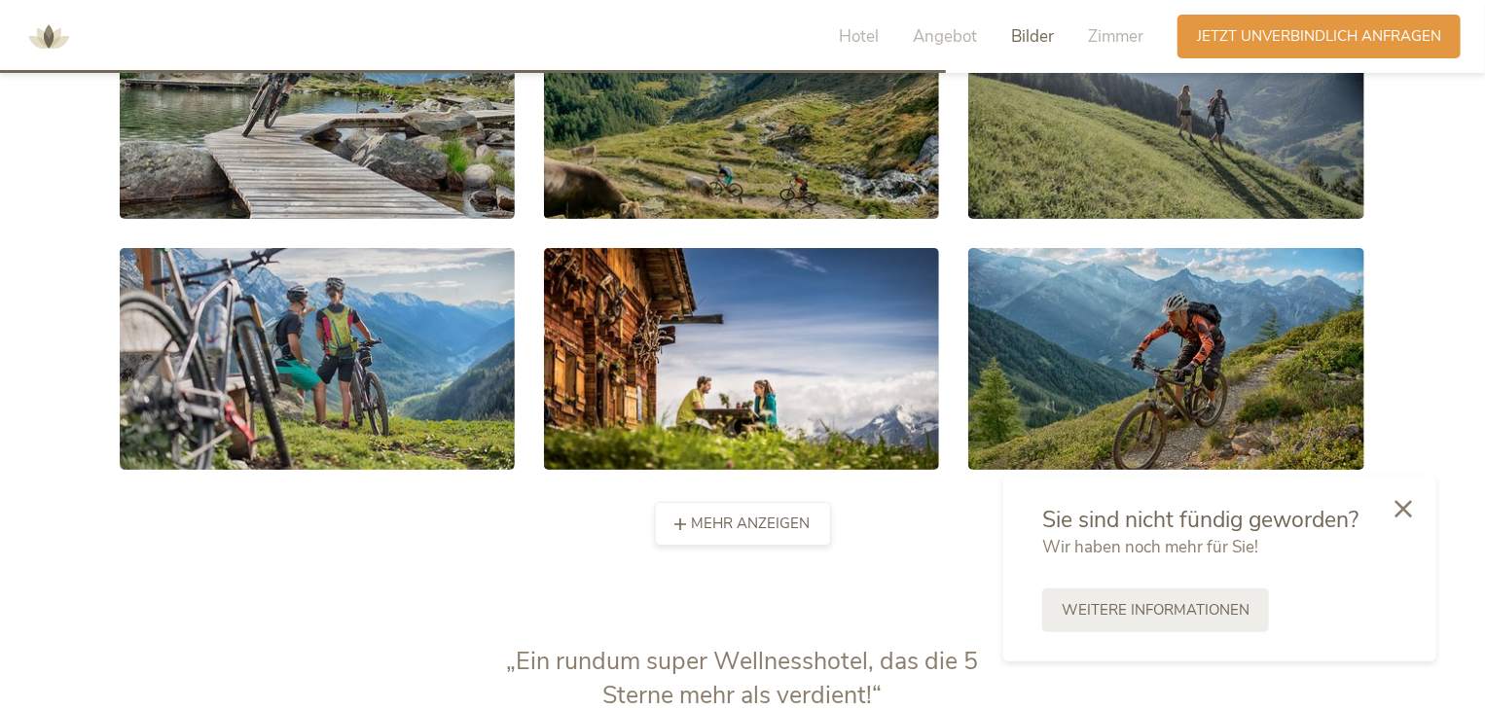
click at [749, 514] on span "mehr anzeigen" at bounding box center [751, 524] width 119 height 20
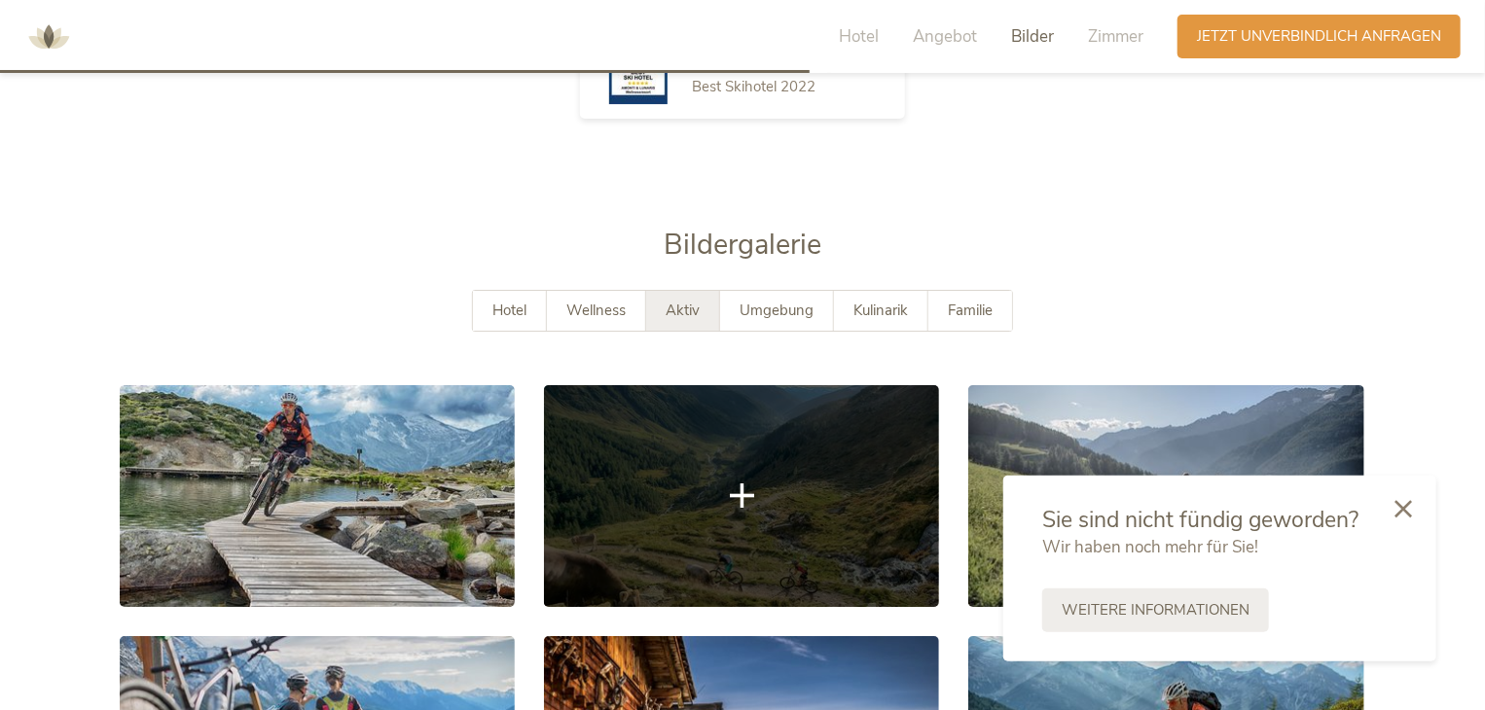
scroll to position [3270, 0]
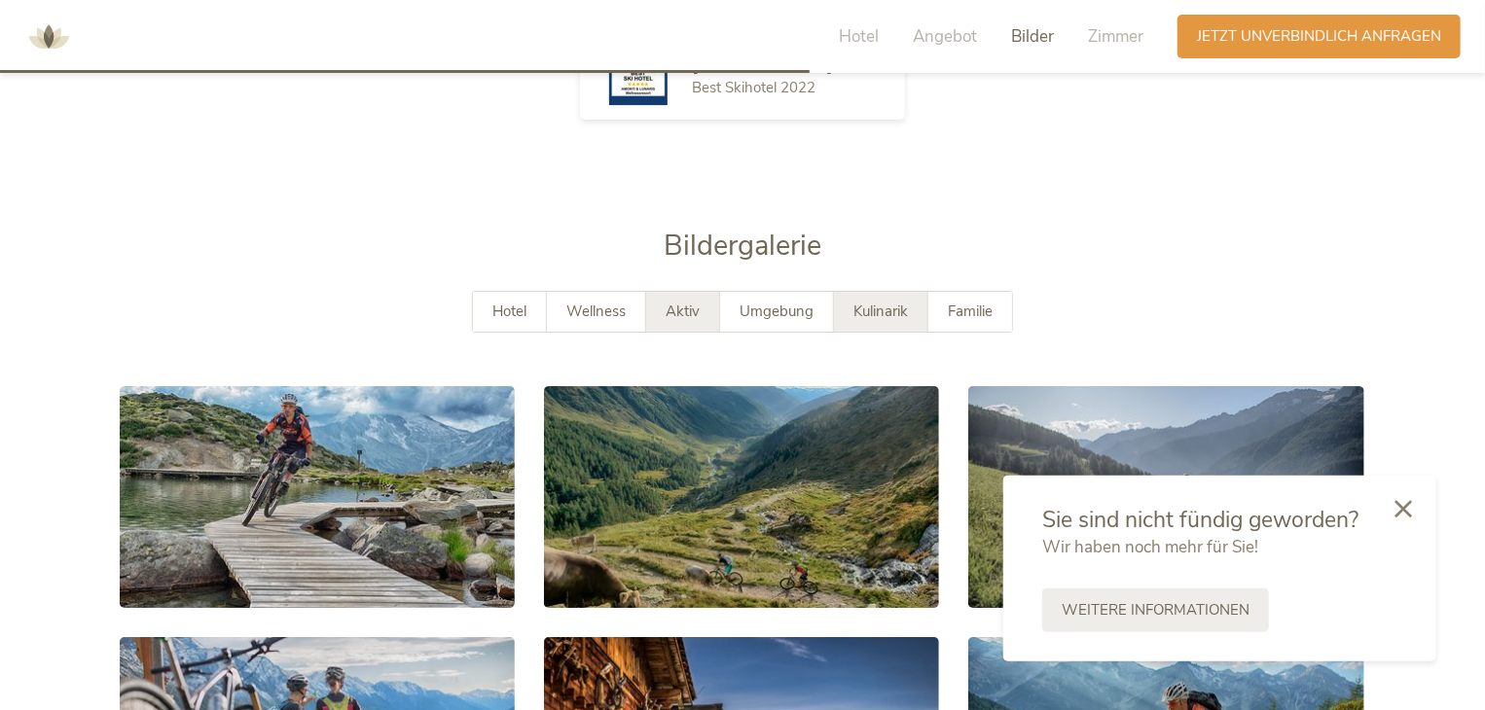
click at [903, 302] on span "Kulinarik" at bounding box center [880, 311] width 54 height 19
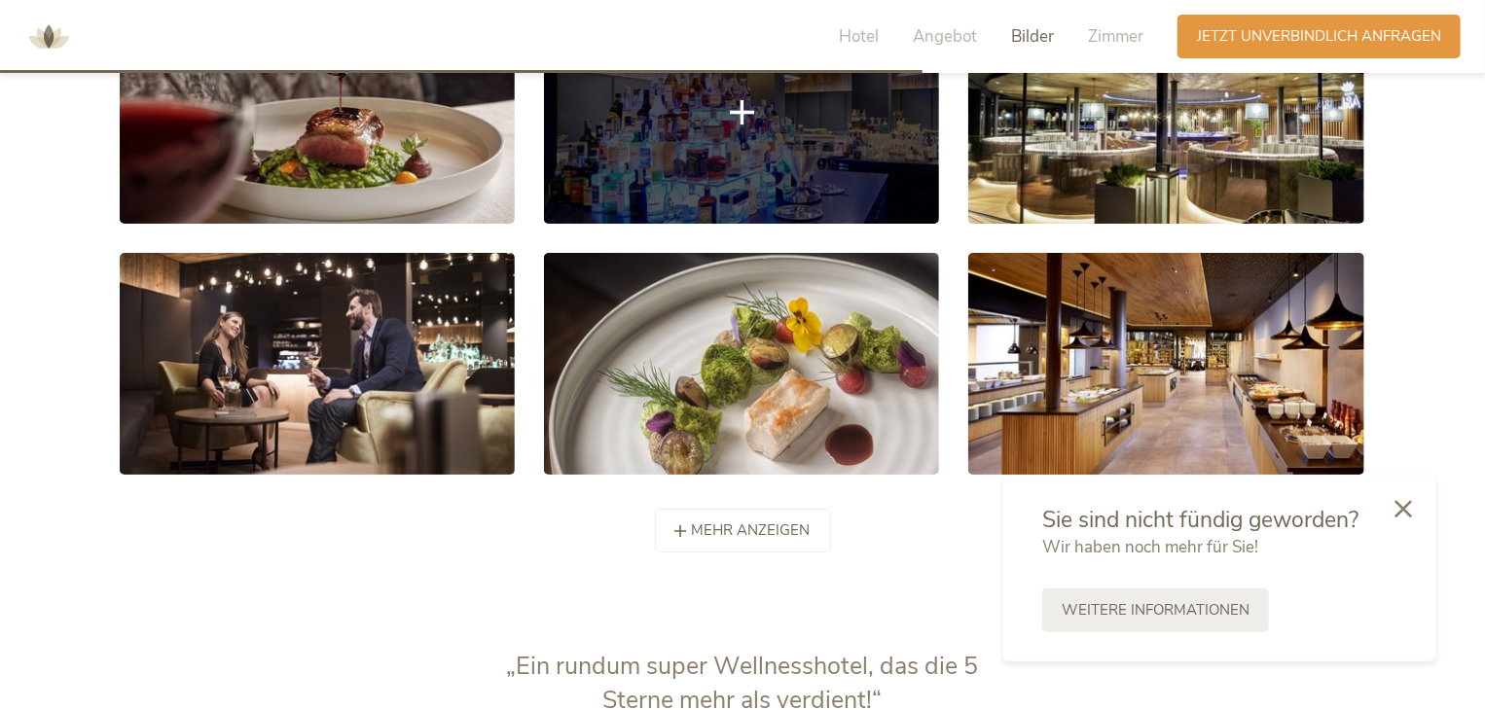
scroll to position [3659, 0]
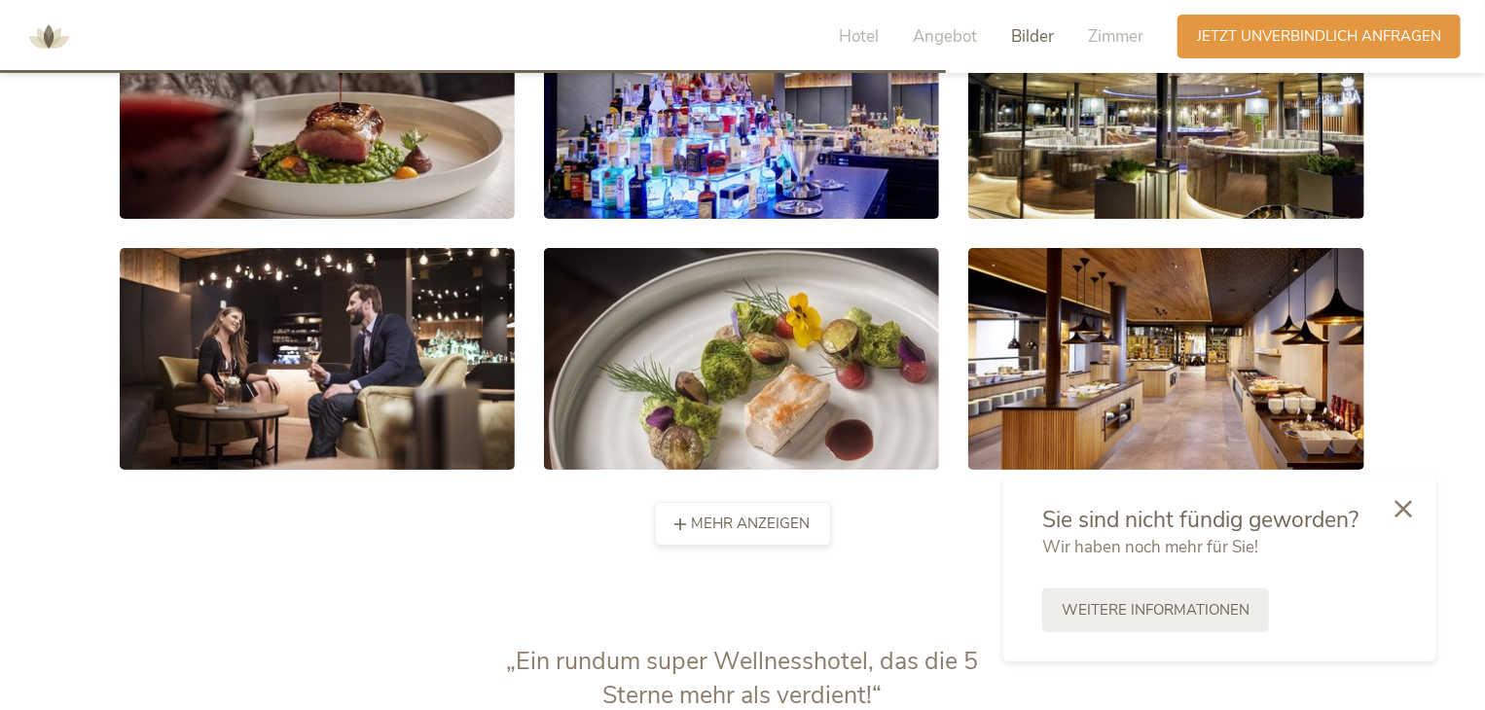
click at [756, 514] on span "mehr anzeigen" at bounding box center [751, 524] width 119 height 20
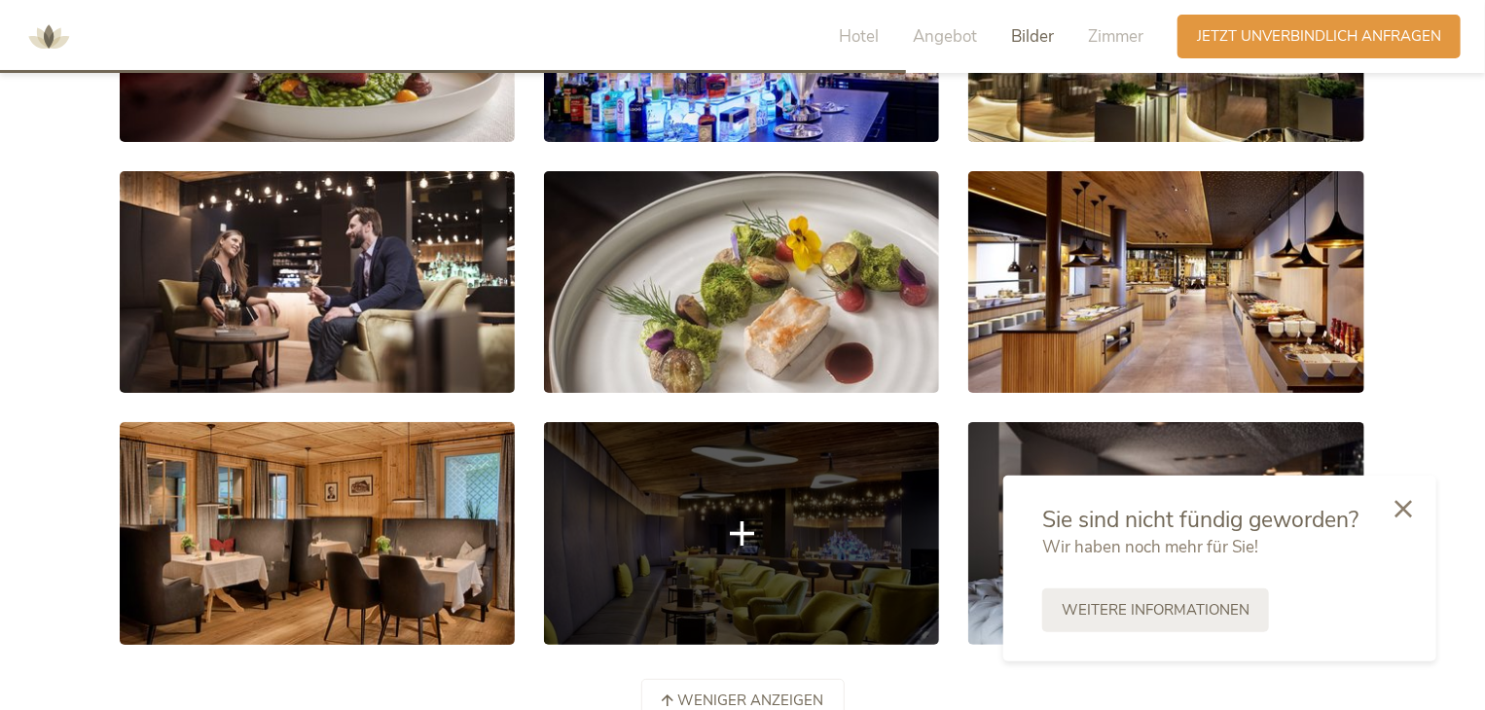
scroll to position [3757, 0]
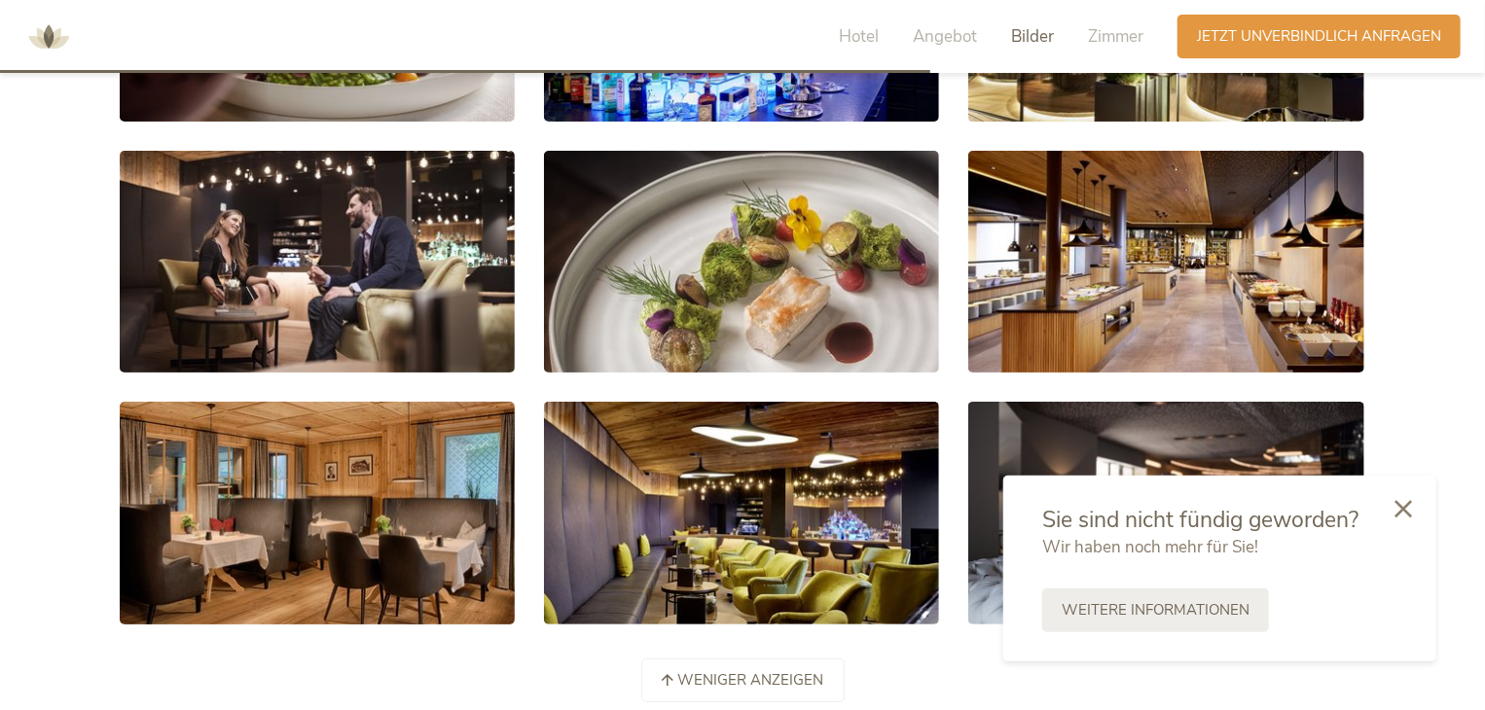
click at [1390, 504] on div at bounding box center [1403, 510] width 66 height 69
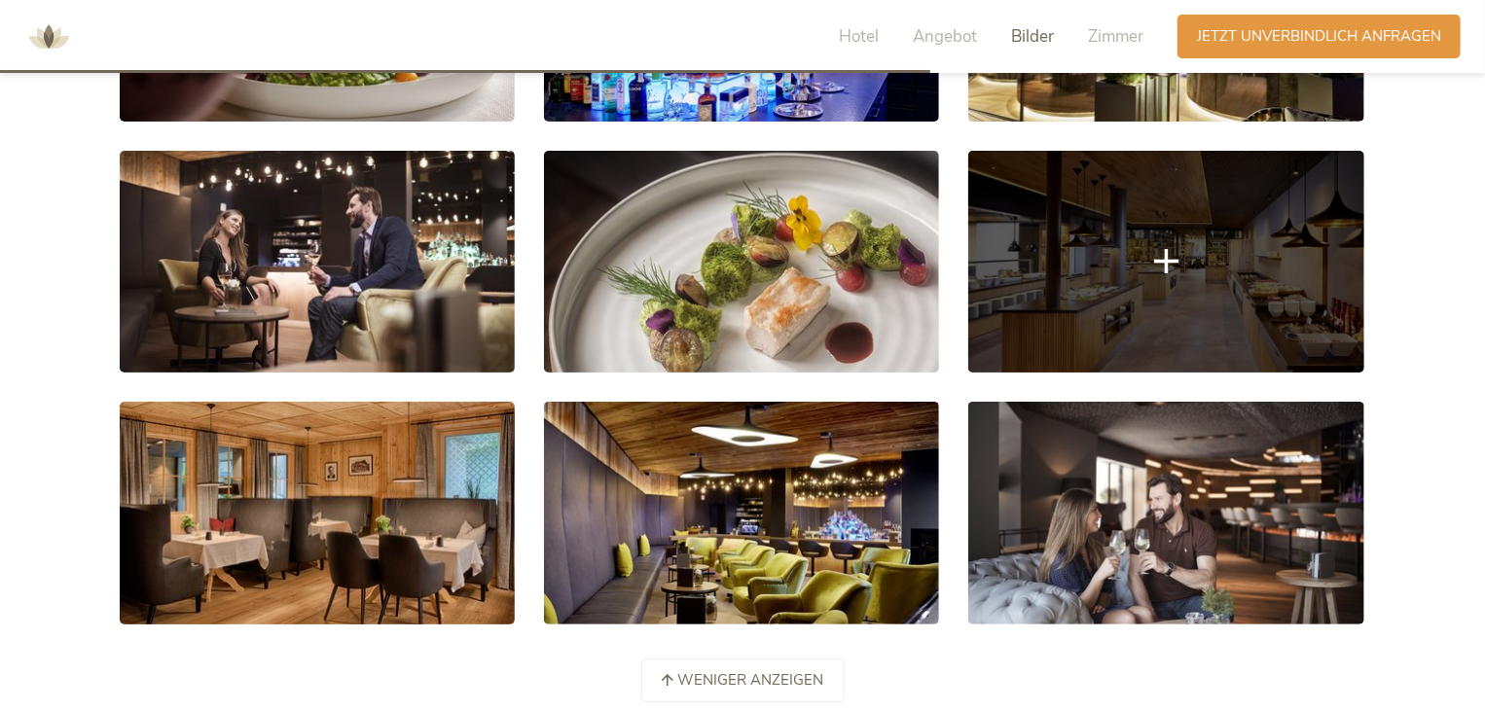
click at [1172, 303] on link at bounding box center [1165, 262] width 395 height 222
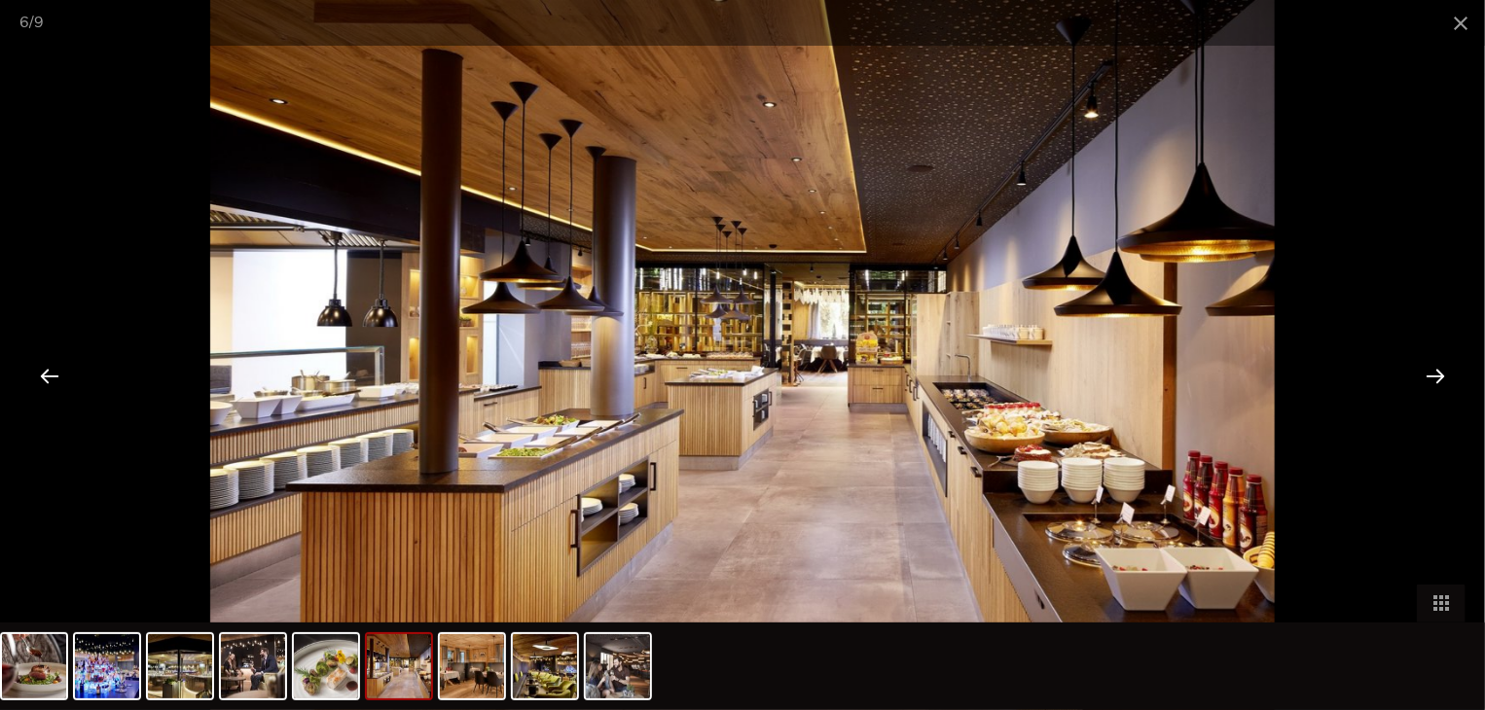
click at [1422, 365] on div at bounding box center [1435, 375] width 60 height 60
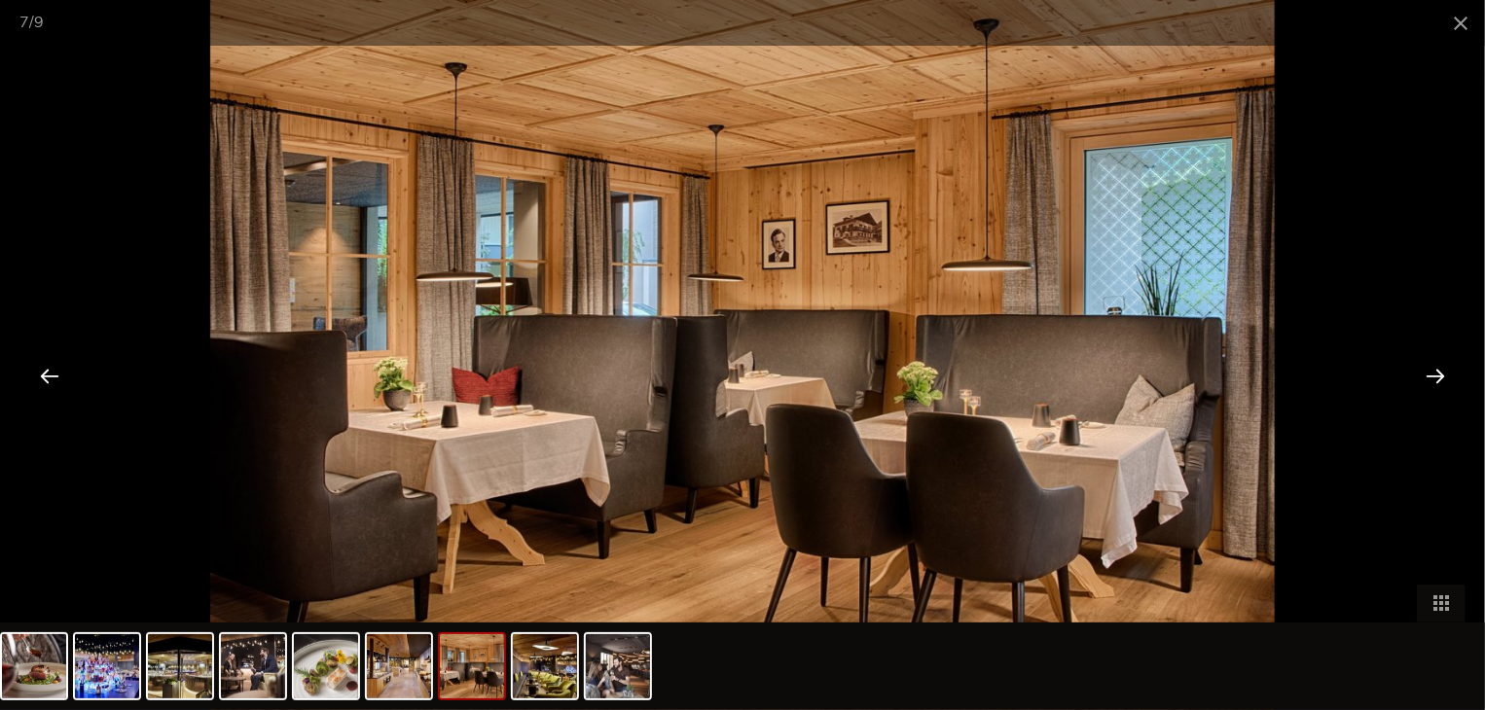
click at [1427, 365] on div at bounding box center [1435, 375] width 60 height 60
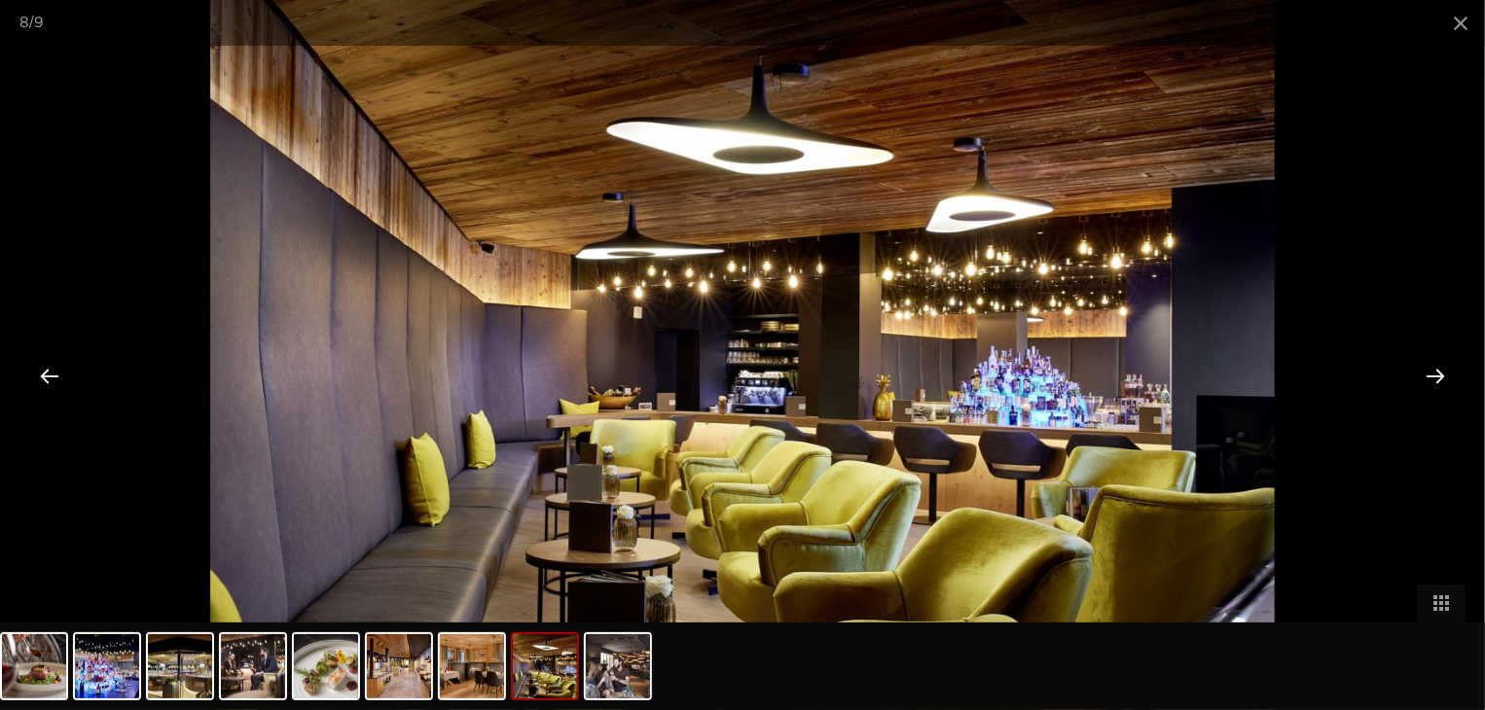
click at [1427, 365] on div at bounding box center [1435, 375] width 60 height 60
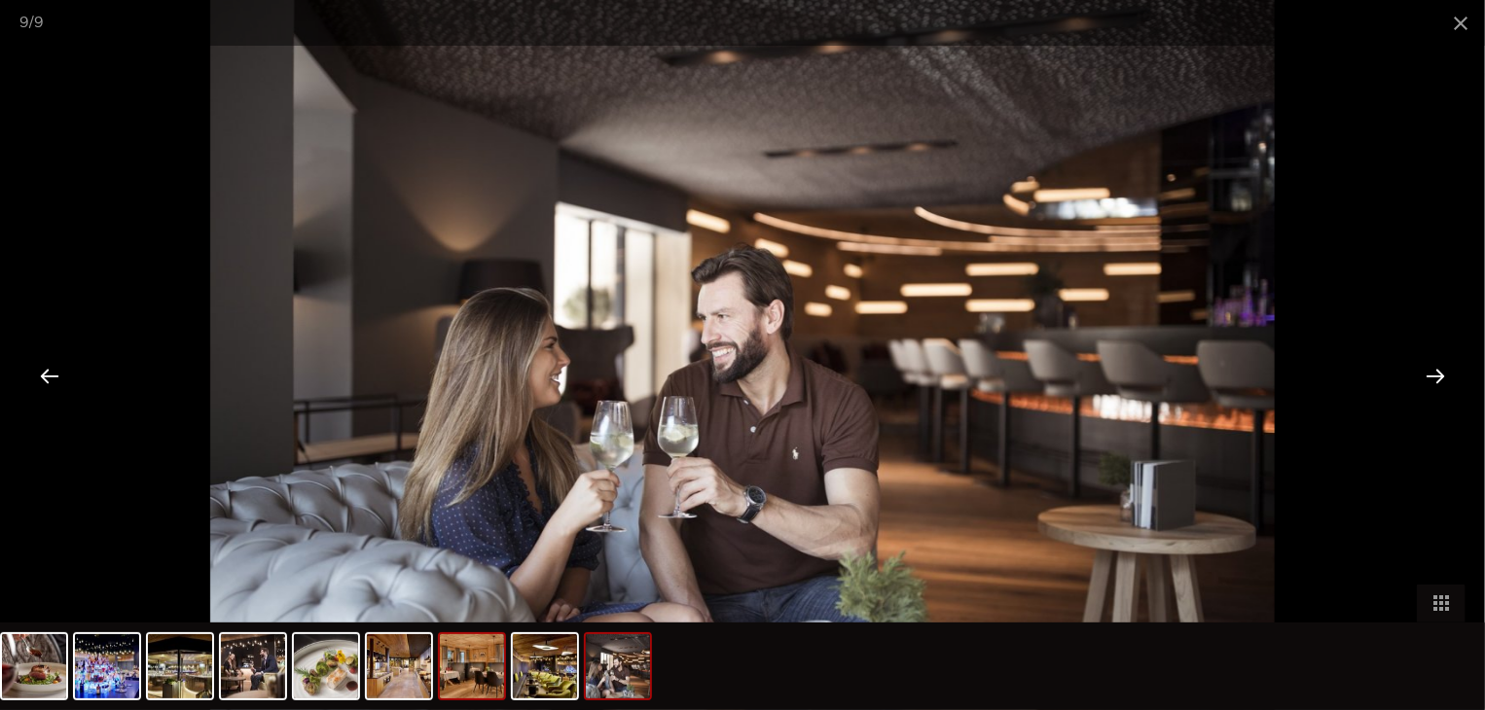
click at [469, 669] on img at bounding box center [472, 666] width 64 height 64
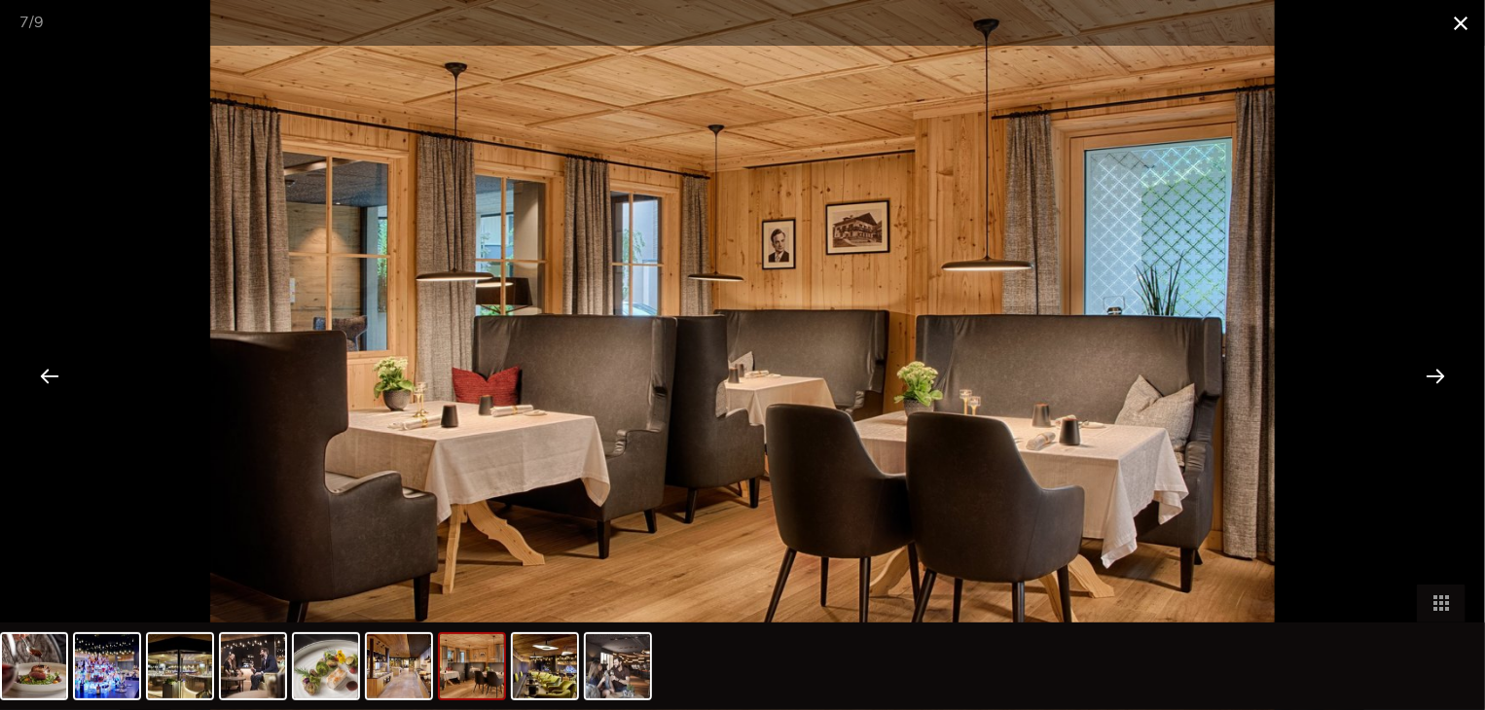
click at [1462, 16] on span at bounding box center [1460, 23] width 49 height 46
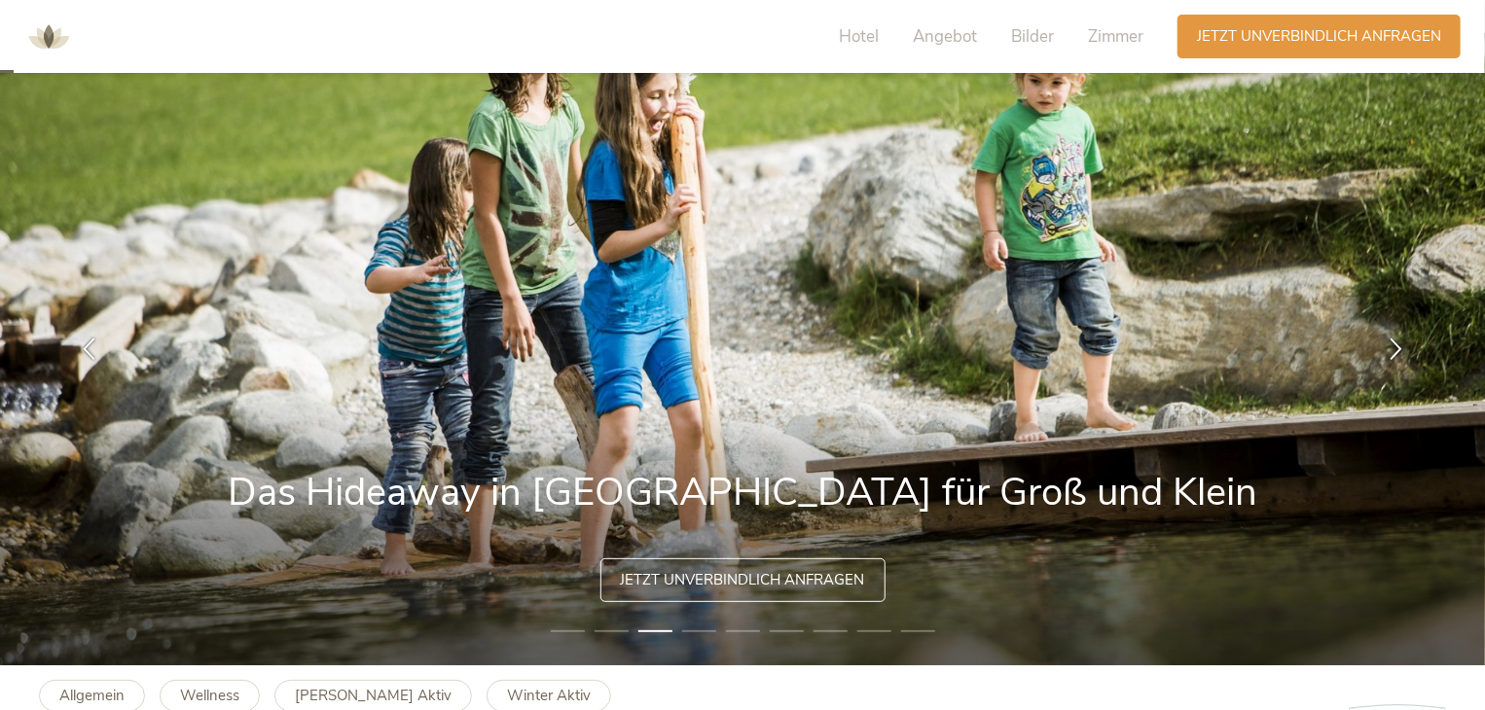
scroll to position [0, 0]
